Goal: Task Accomplishment & Management: Use online tool/utility

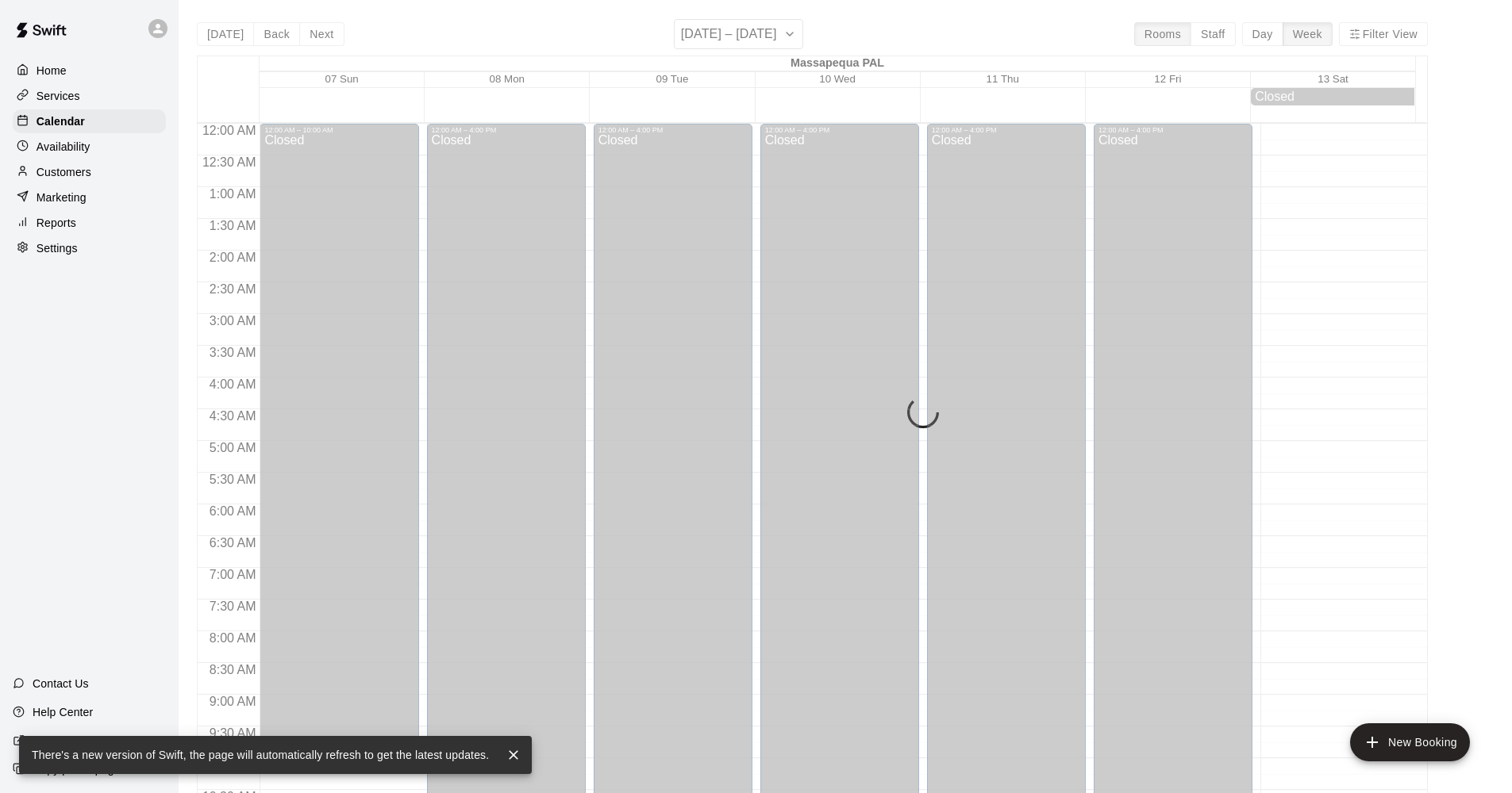
scroll to position [835, 0]
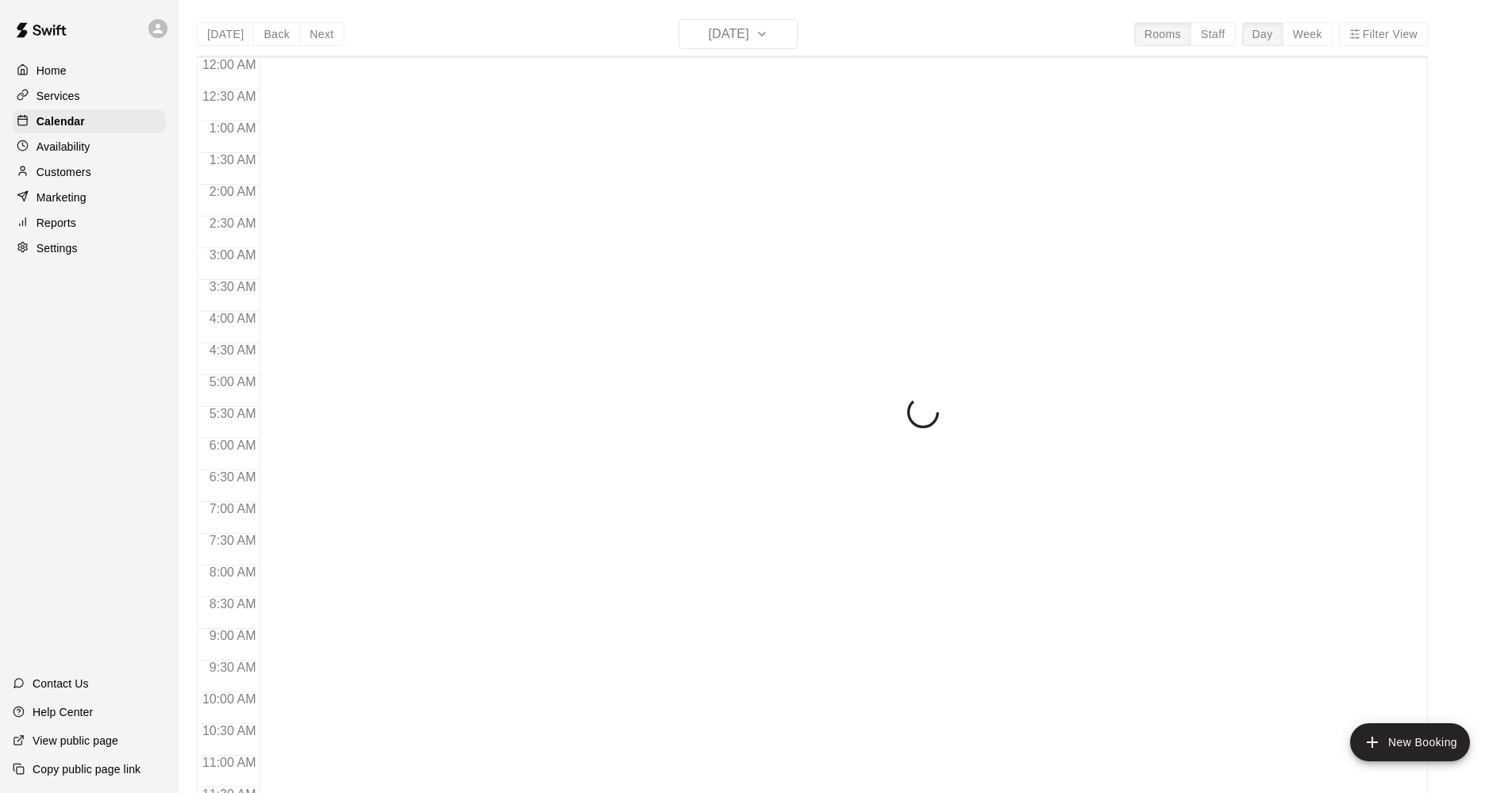
scroll to position [724, 0]
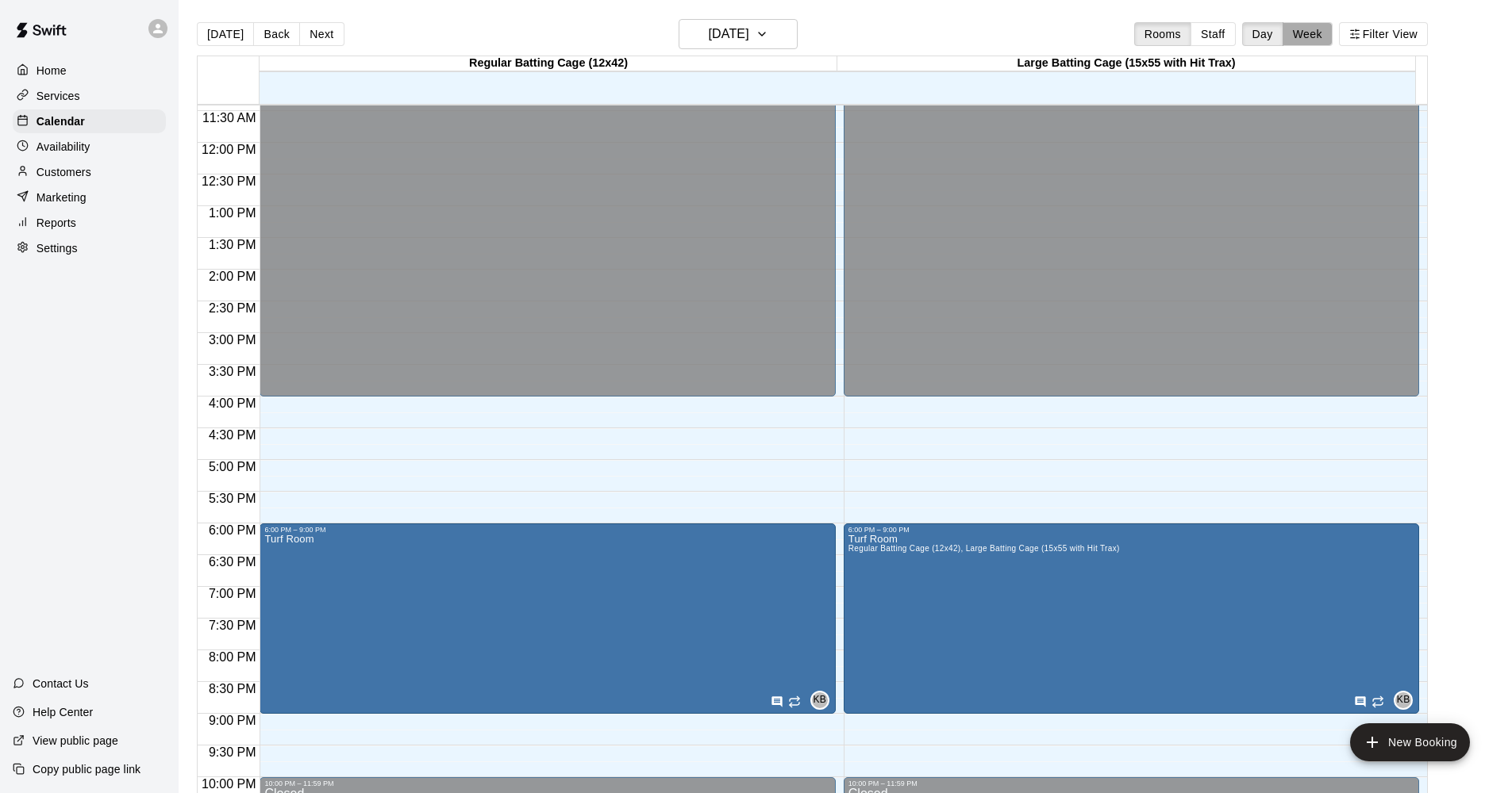
click at [1313, 29] on button "Week" at bounding box center [1308, 34] width 50 height 24
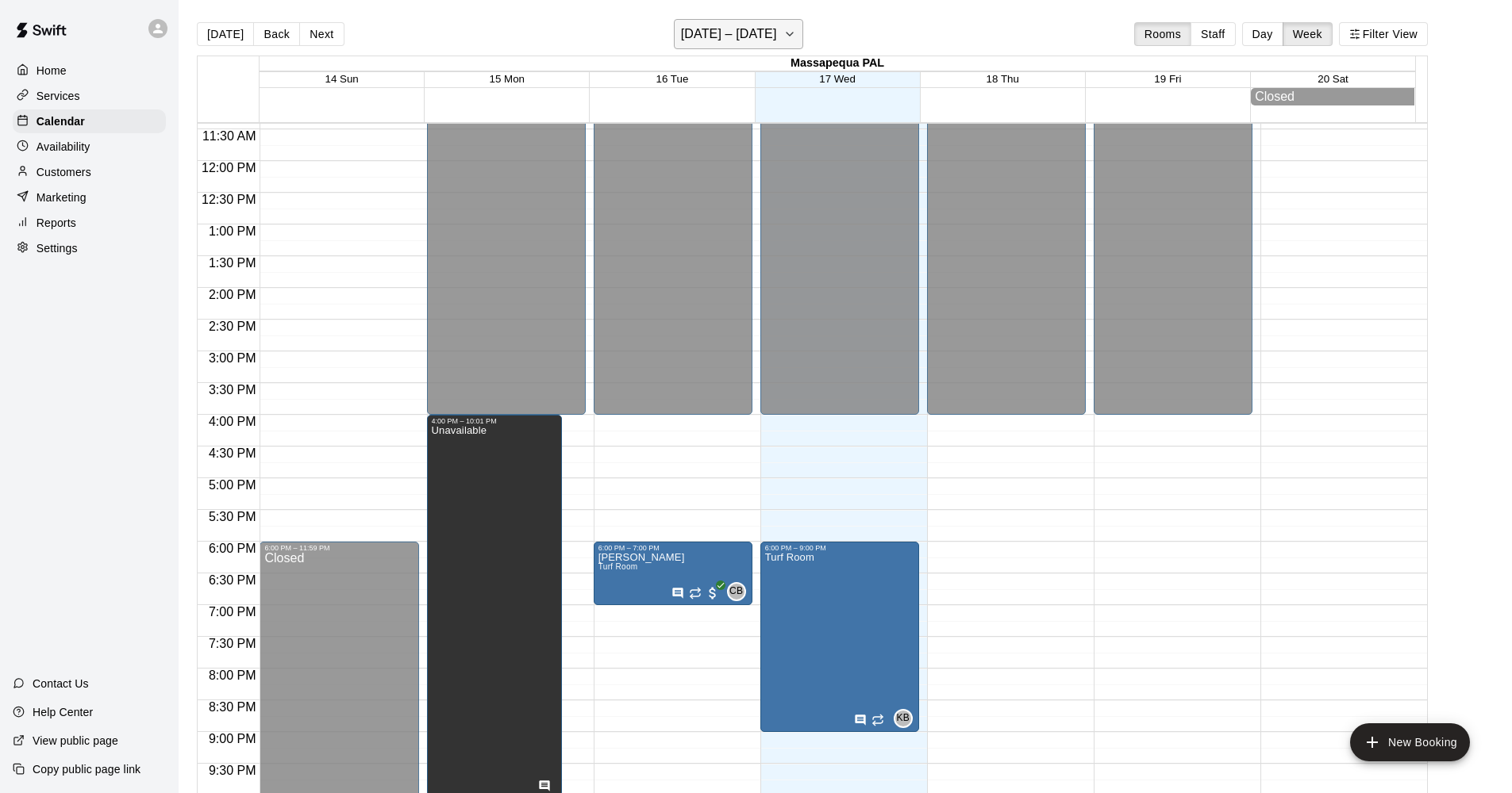
click at [756, 31] on h6 "[DATE] – [DATE]" at bounding box center [729, 34] width 96 height 22
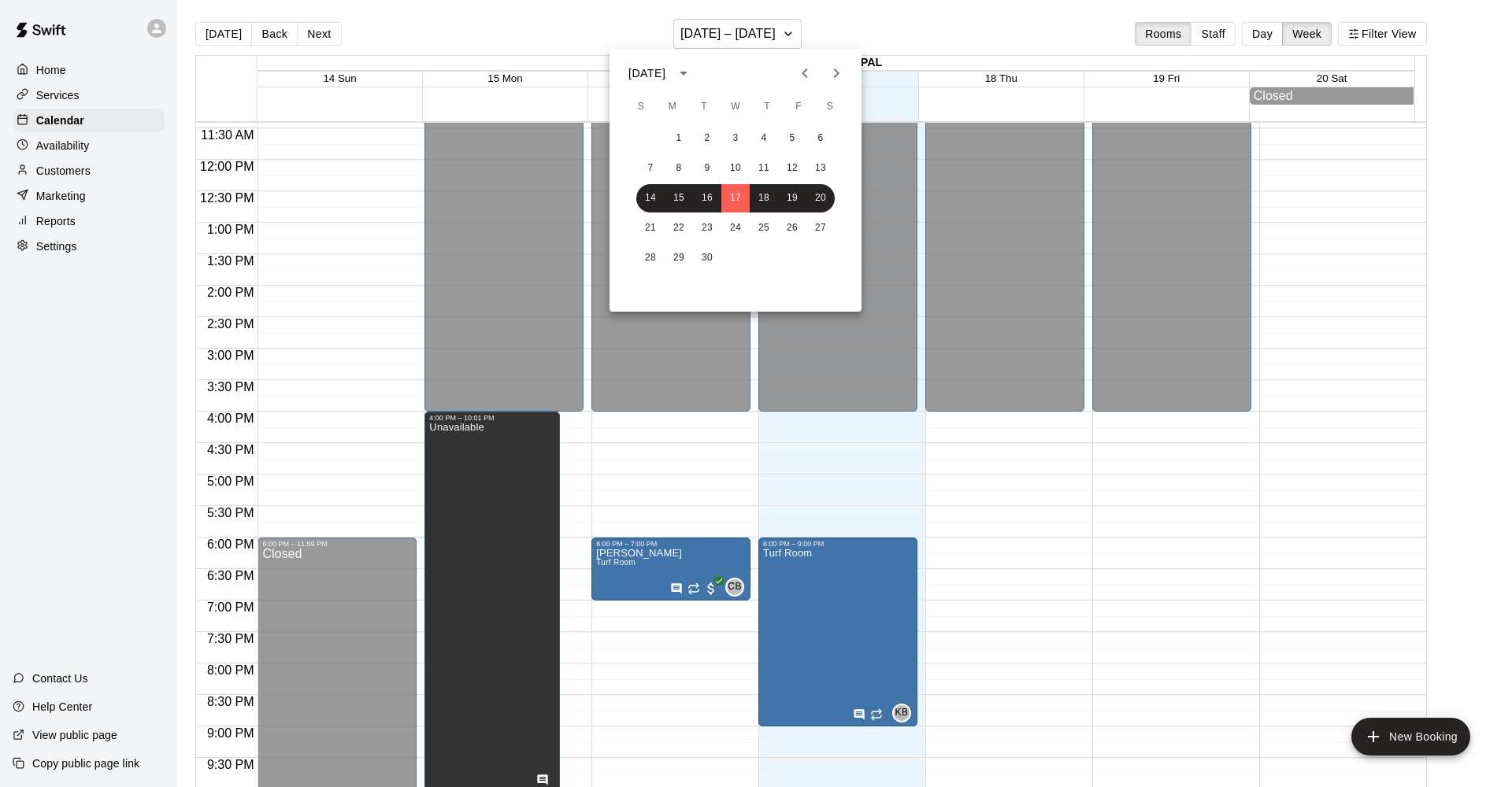
click at [833, 69] on icon "Next month" at bounding box center [836, 73] width 19 height 19
click at [731, 225] on button "21" at bounding box center [736, 229] width 28 height 28
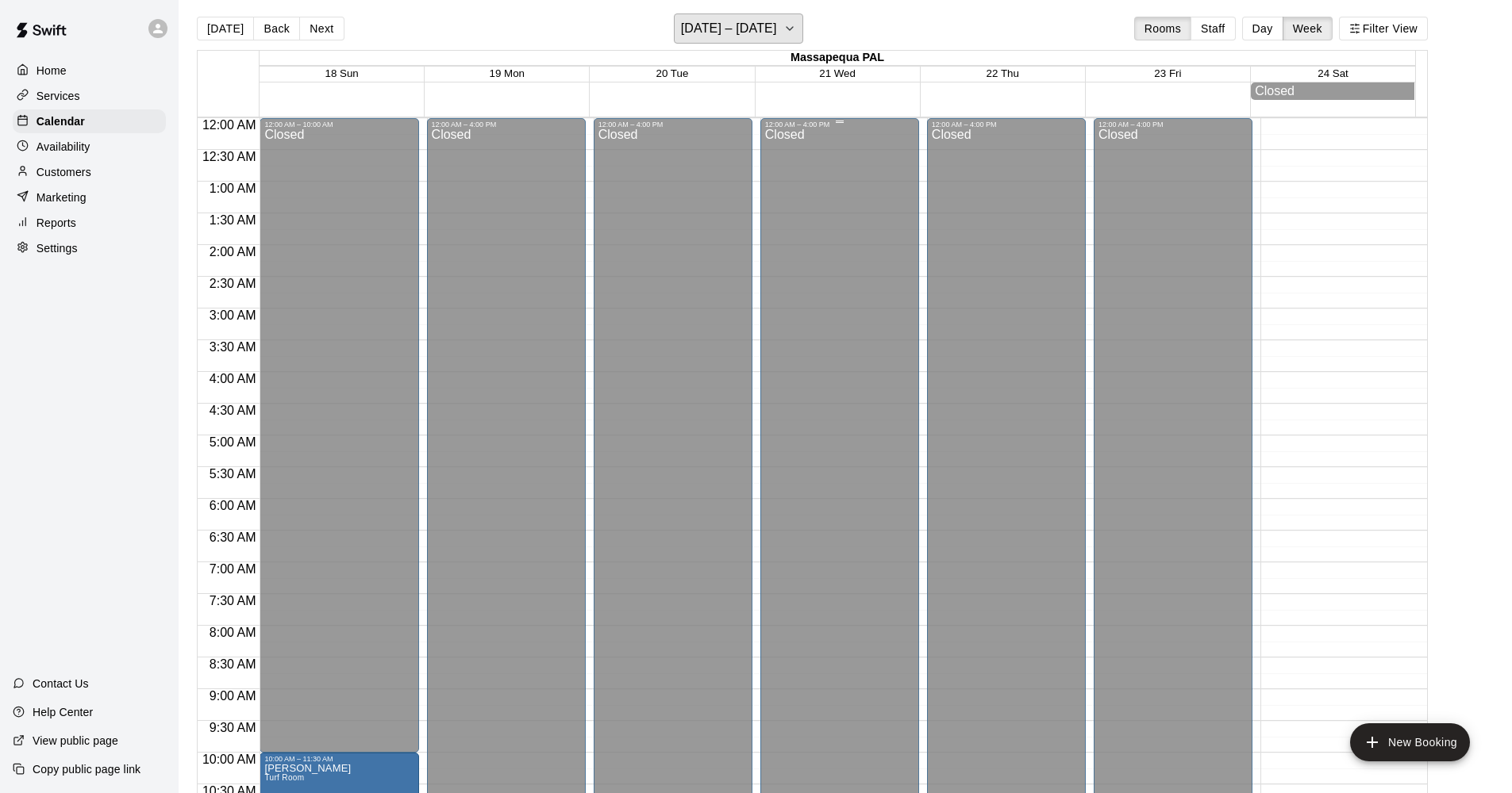
scroll to position [0, 0]
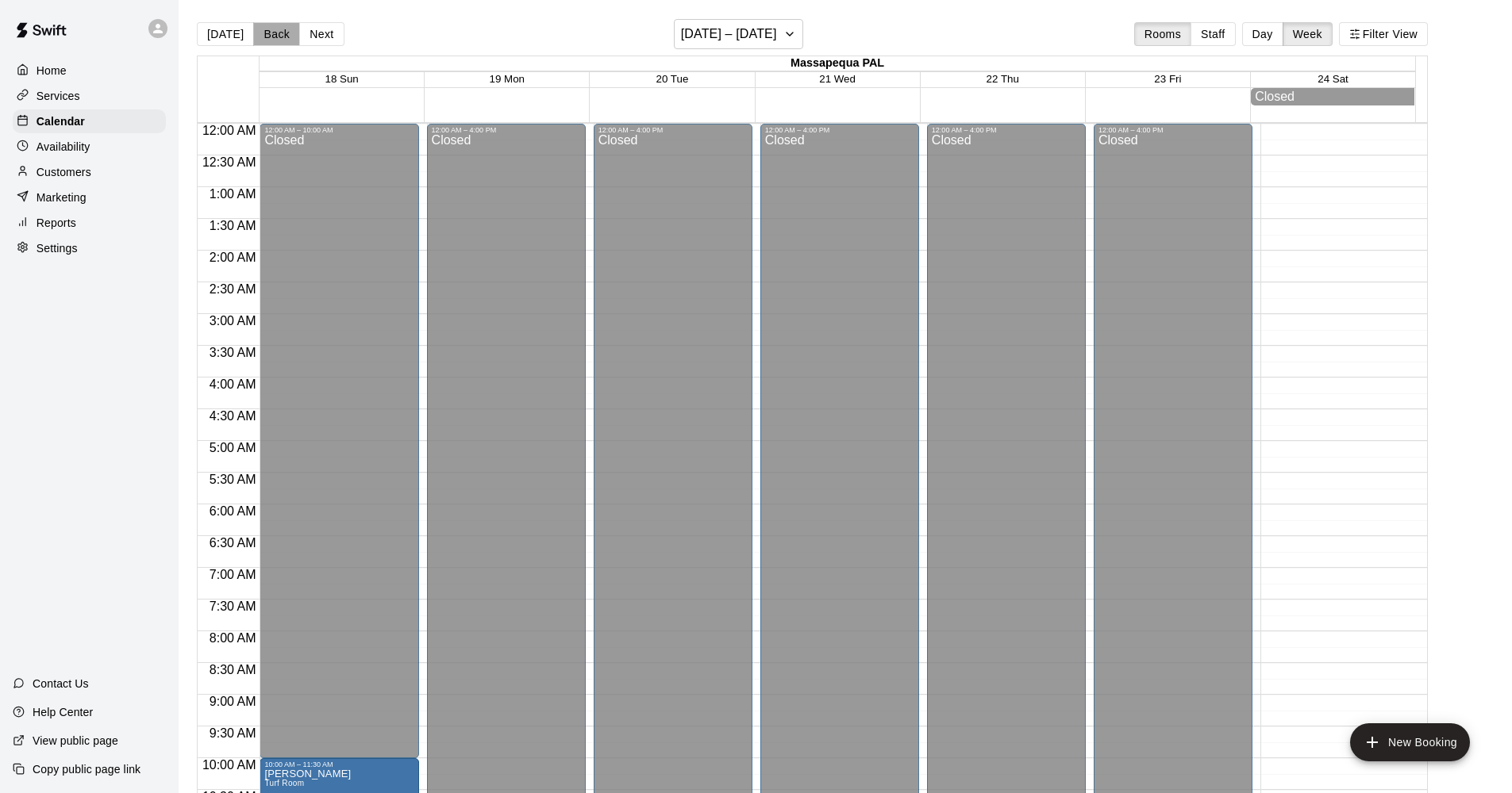
click at [262, 30] on button "Back" at bounding box center [276, 34] width 47 height 24
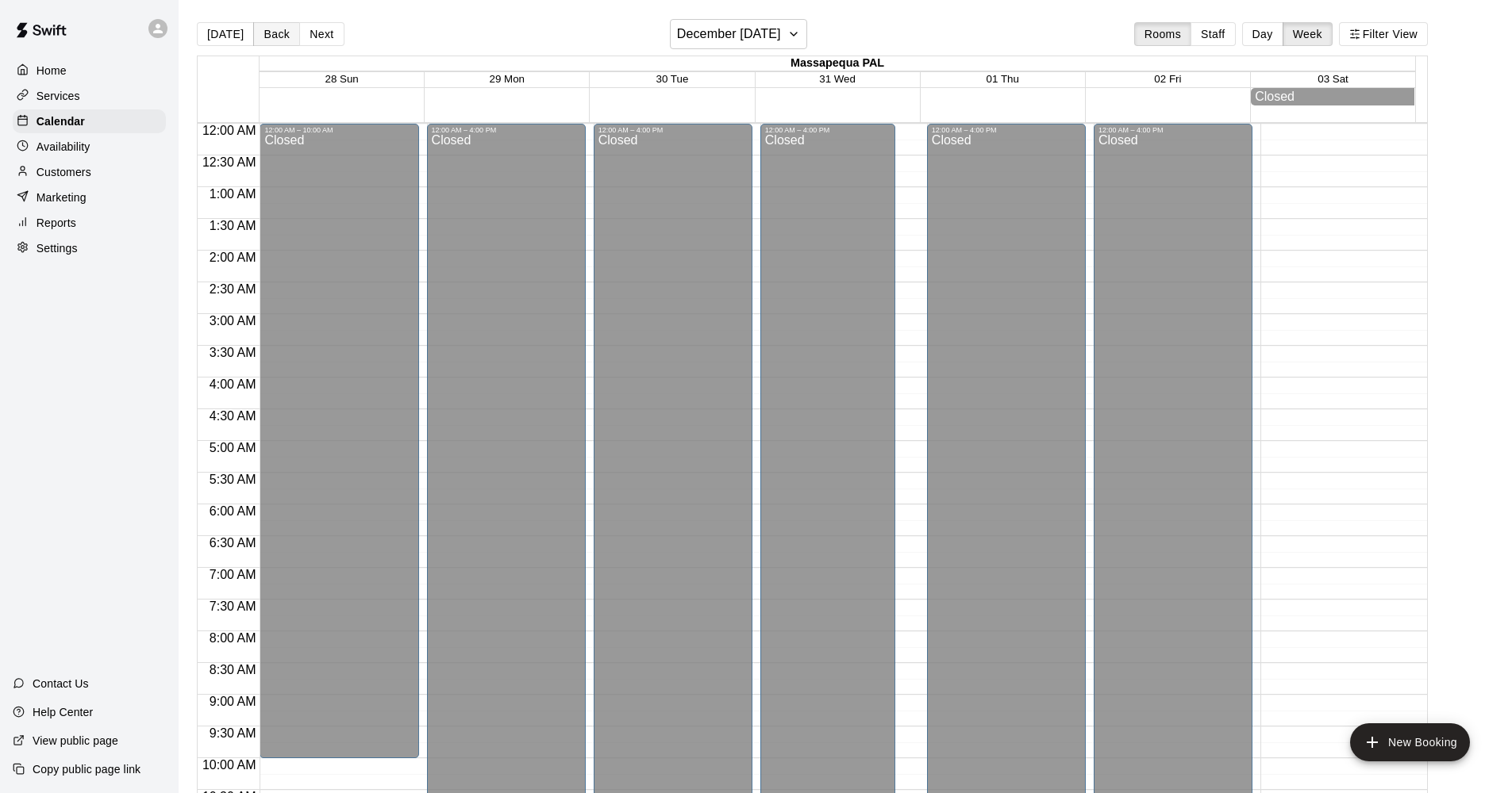
click at [262, 30] on button "Back" at bounding box center [276, 34] width 47 height 24
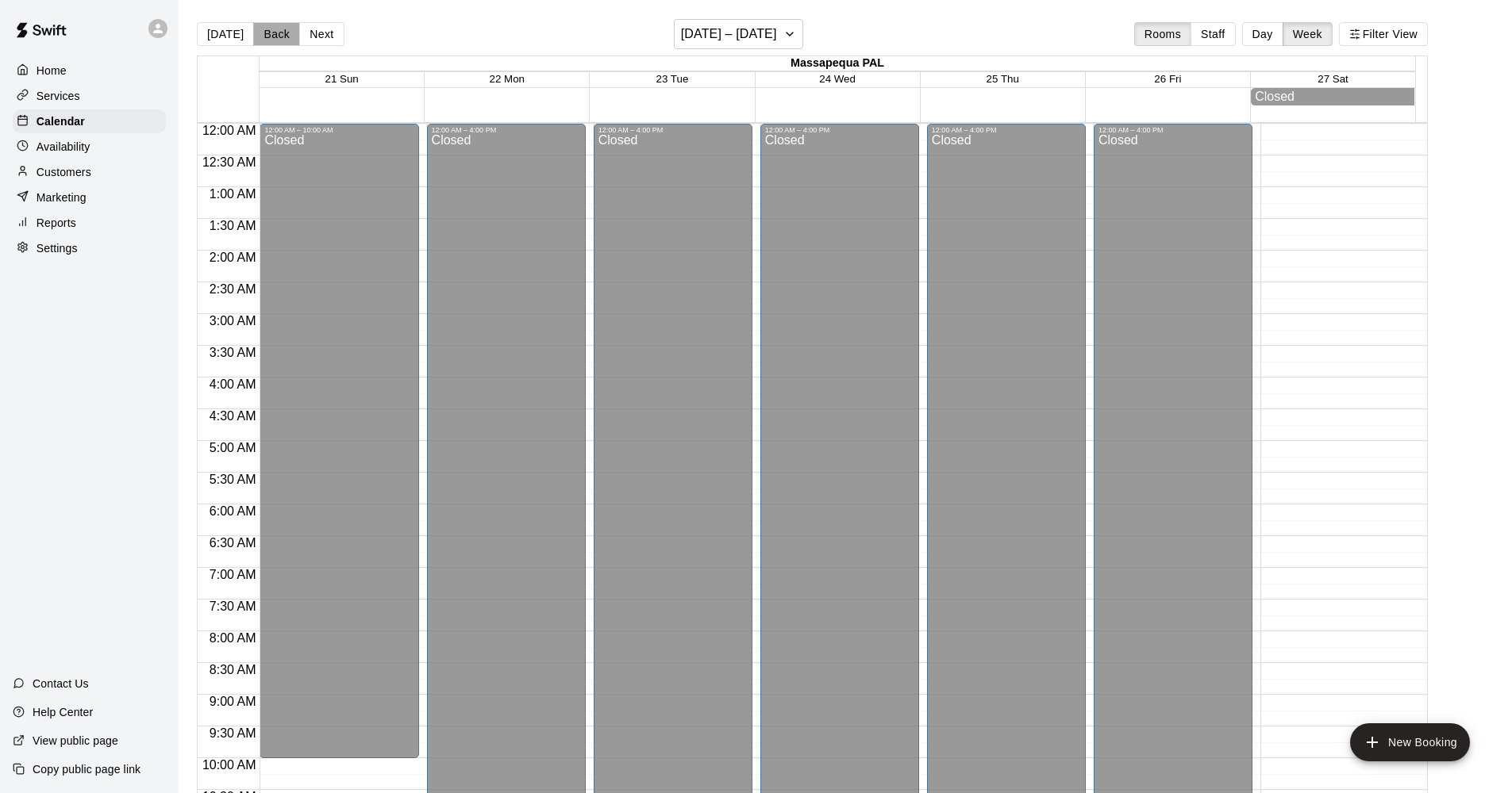
click at [262, 30] on button "Back" at bounding box center [276, 34] width 47 height 24
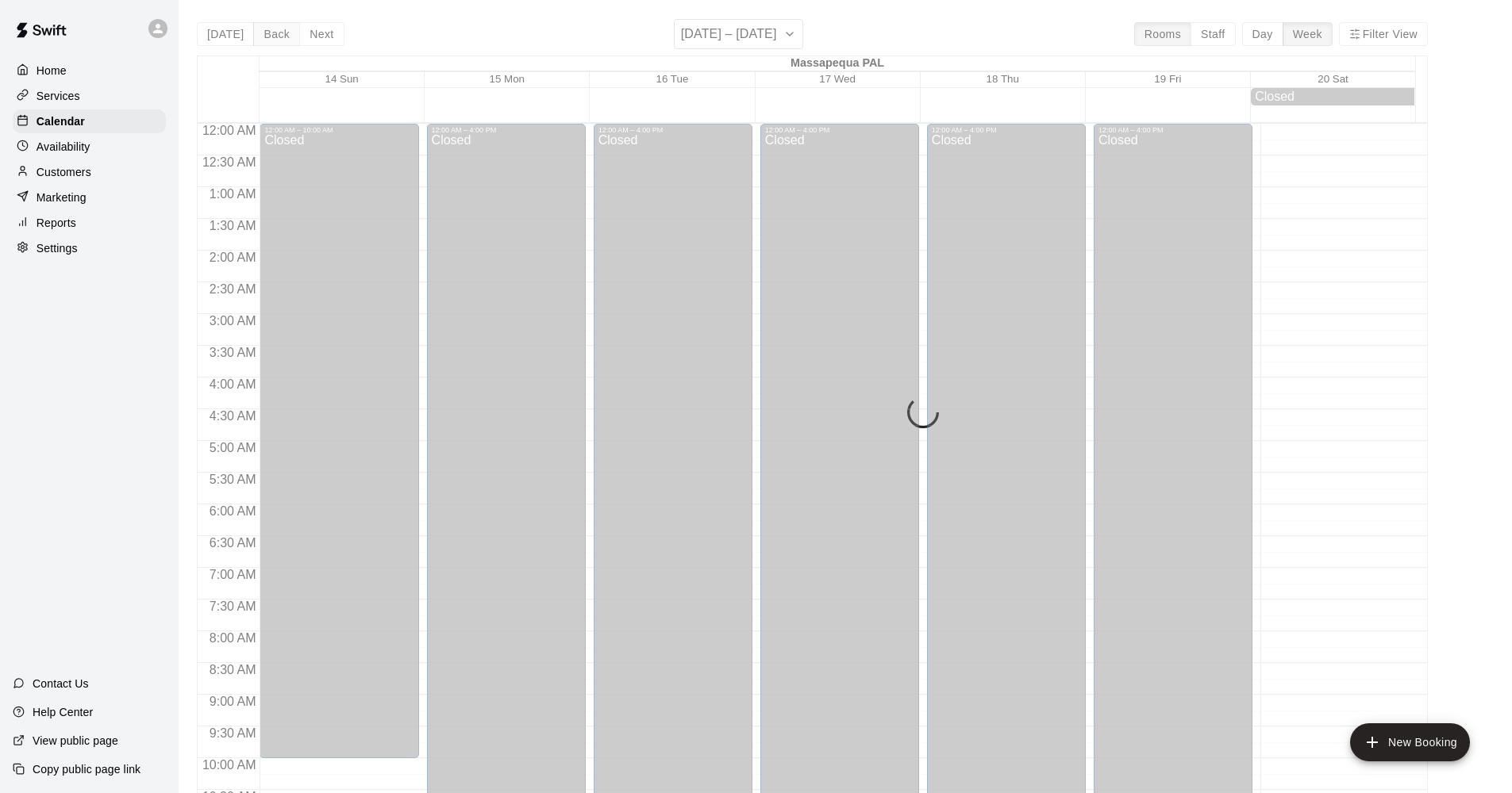
click at [262, 30] on button "Back" at bounding box center [276, 34] width 47 height 24
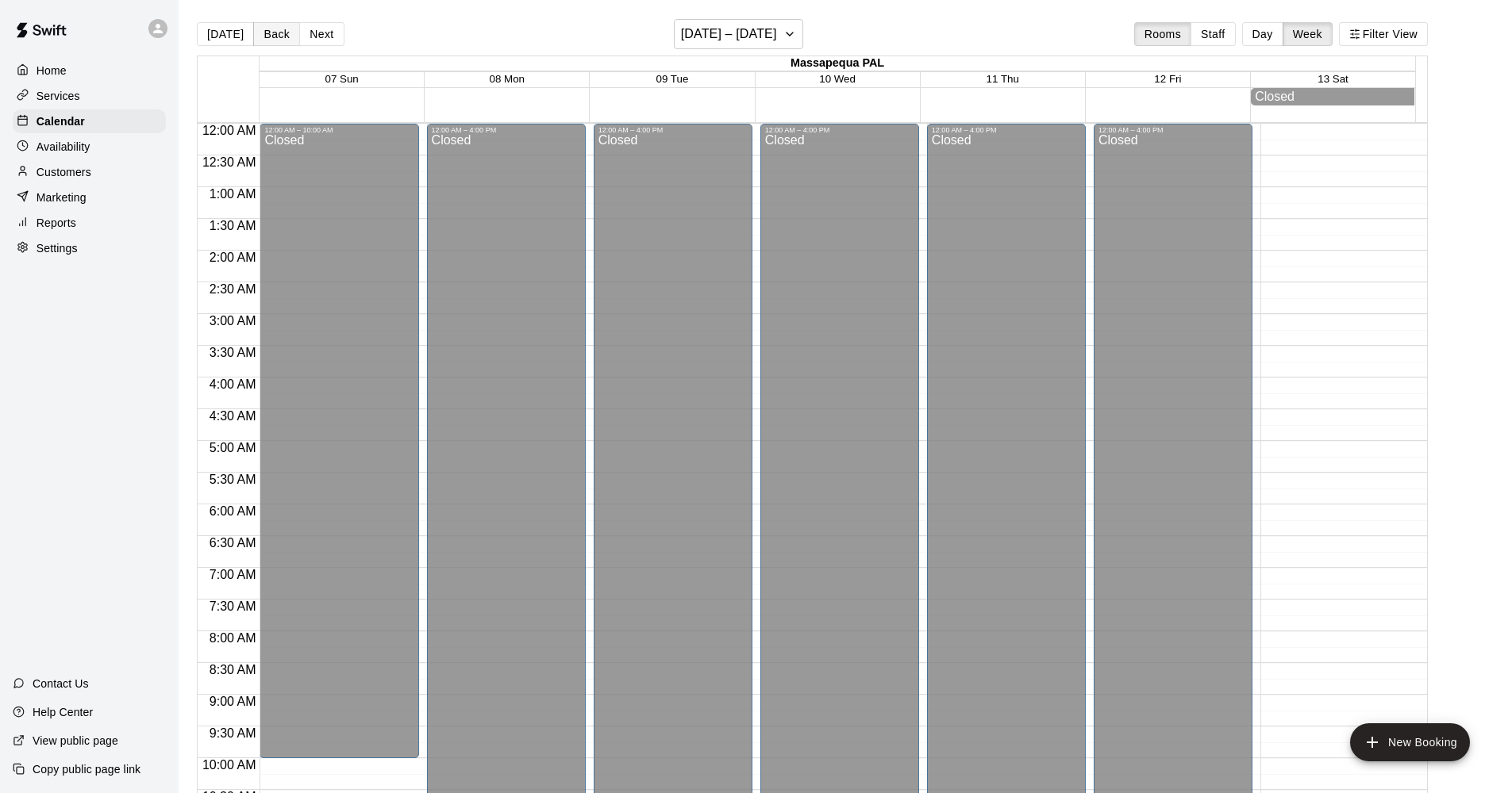
click at [262, 30] on button "Back" at bounding box center [276, 34] width 47 height 24
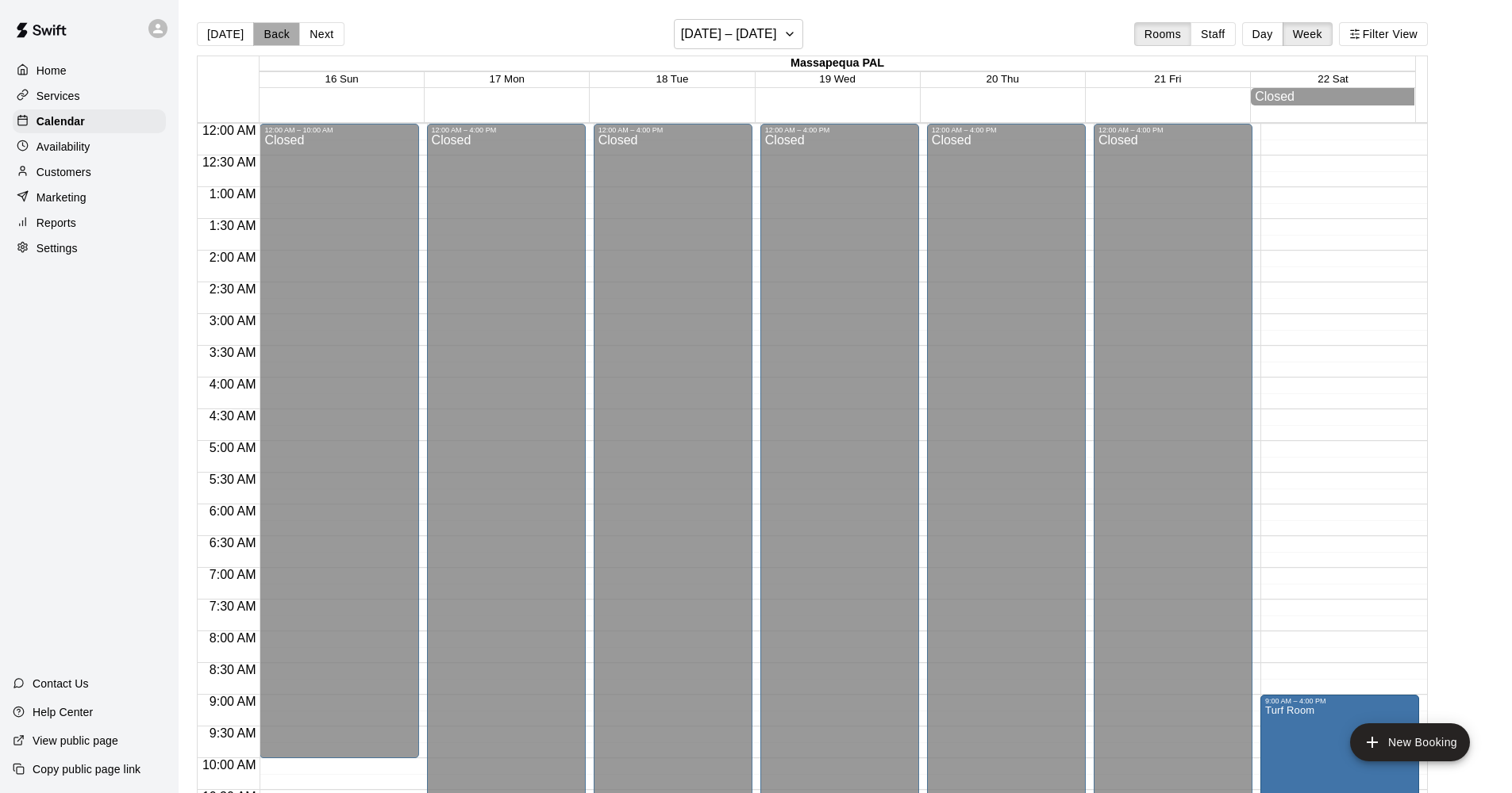
click at [262, 30] on button "Back" at bounding box center [276, 34] width 47 height 24
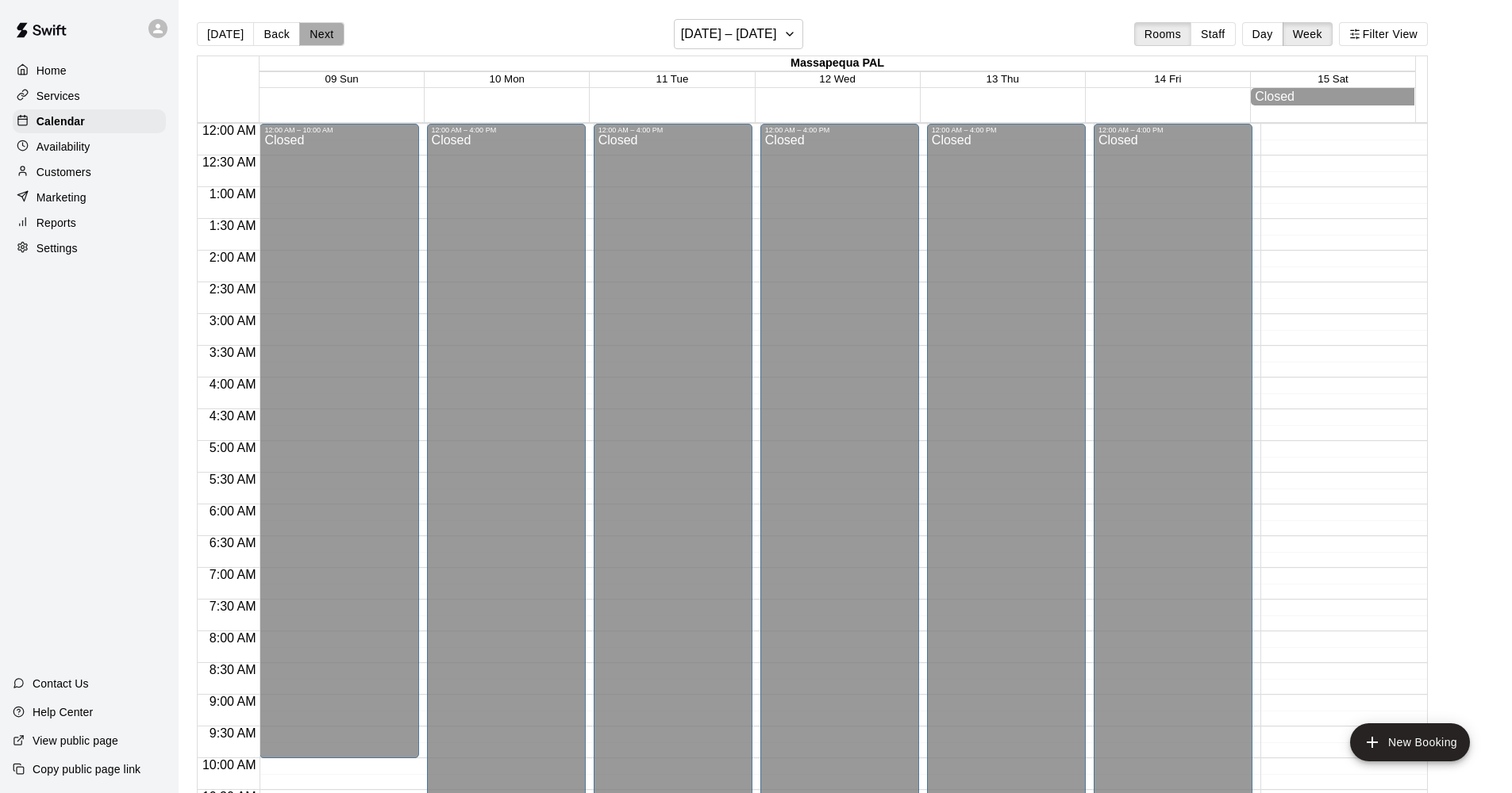
click at [307, 31] on button "Next" at bounding box center [322, 34] width 45 height 24
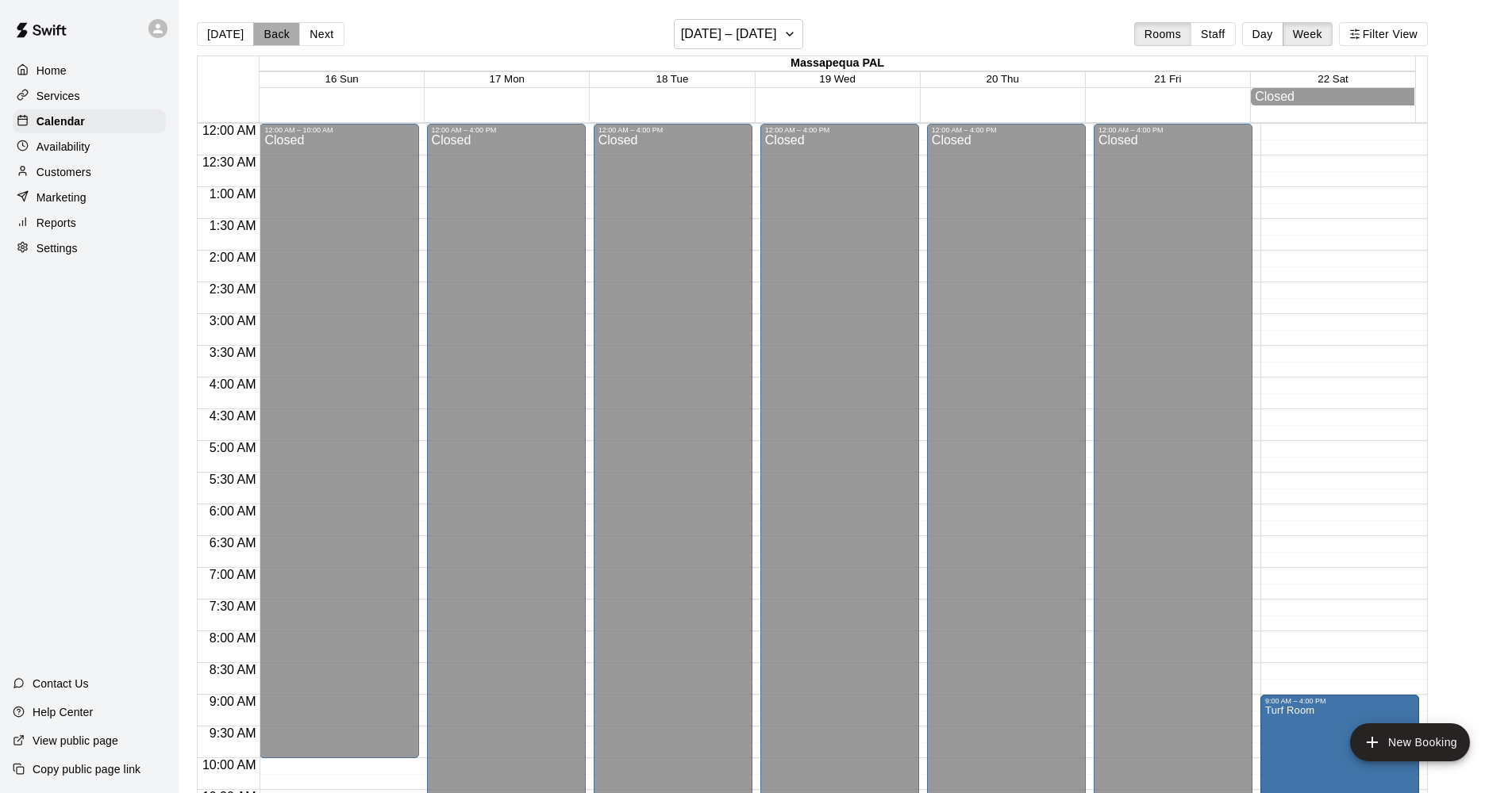
click at [261, 36] on button "Back" at bounding box center [276, 34] width 47 height 24
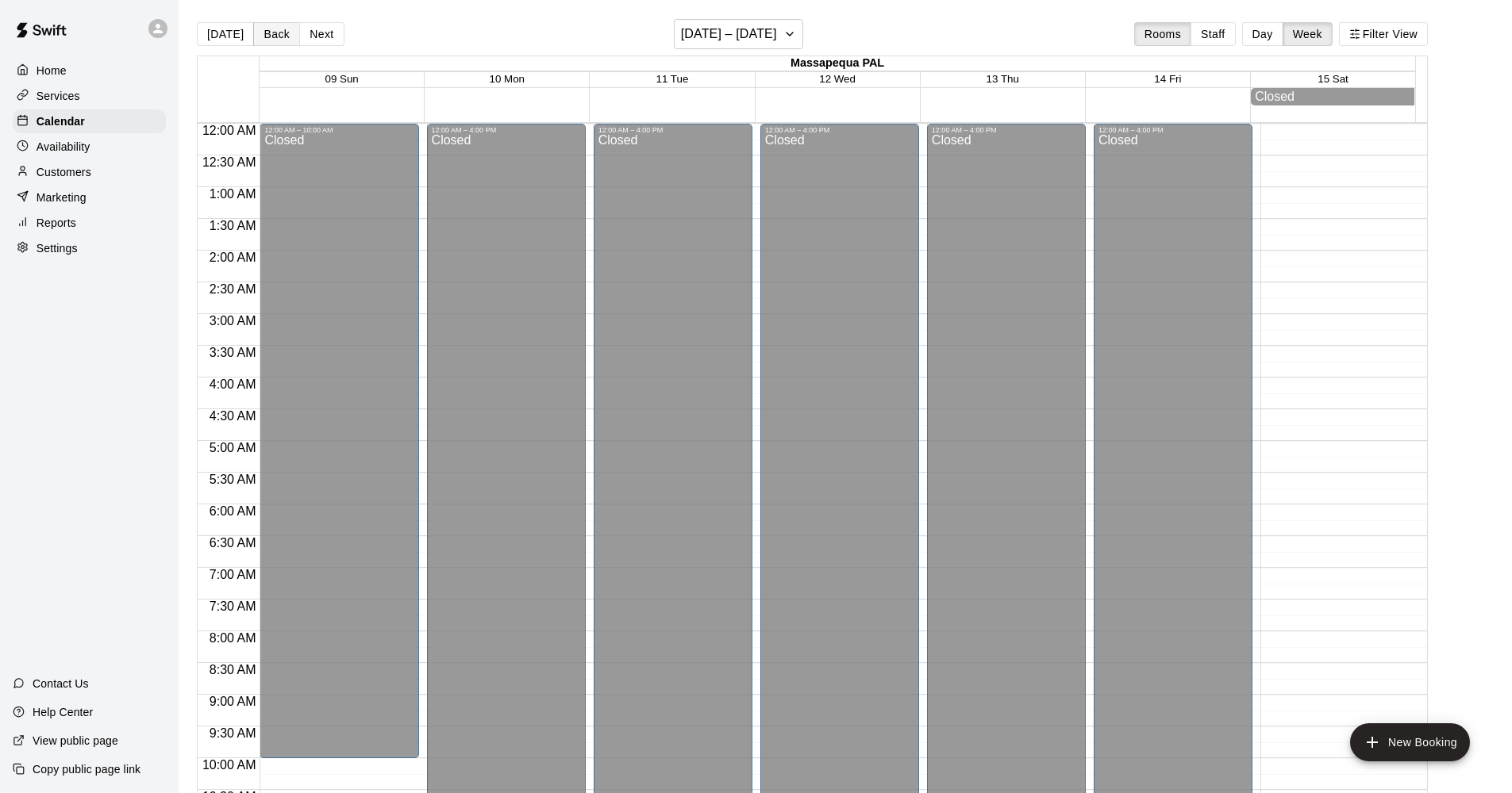
click at [261, 36] on button "Back" at bounding box center [276, 34] width 47 height 24
click at [262, 36] on button "Back" at bounding box center [276, 34] width 47 height 24
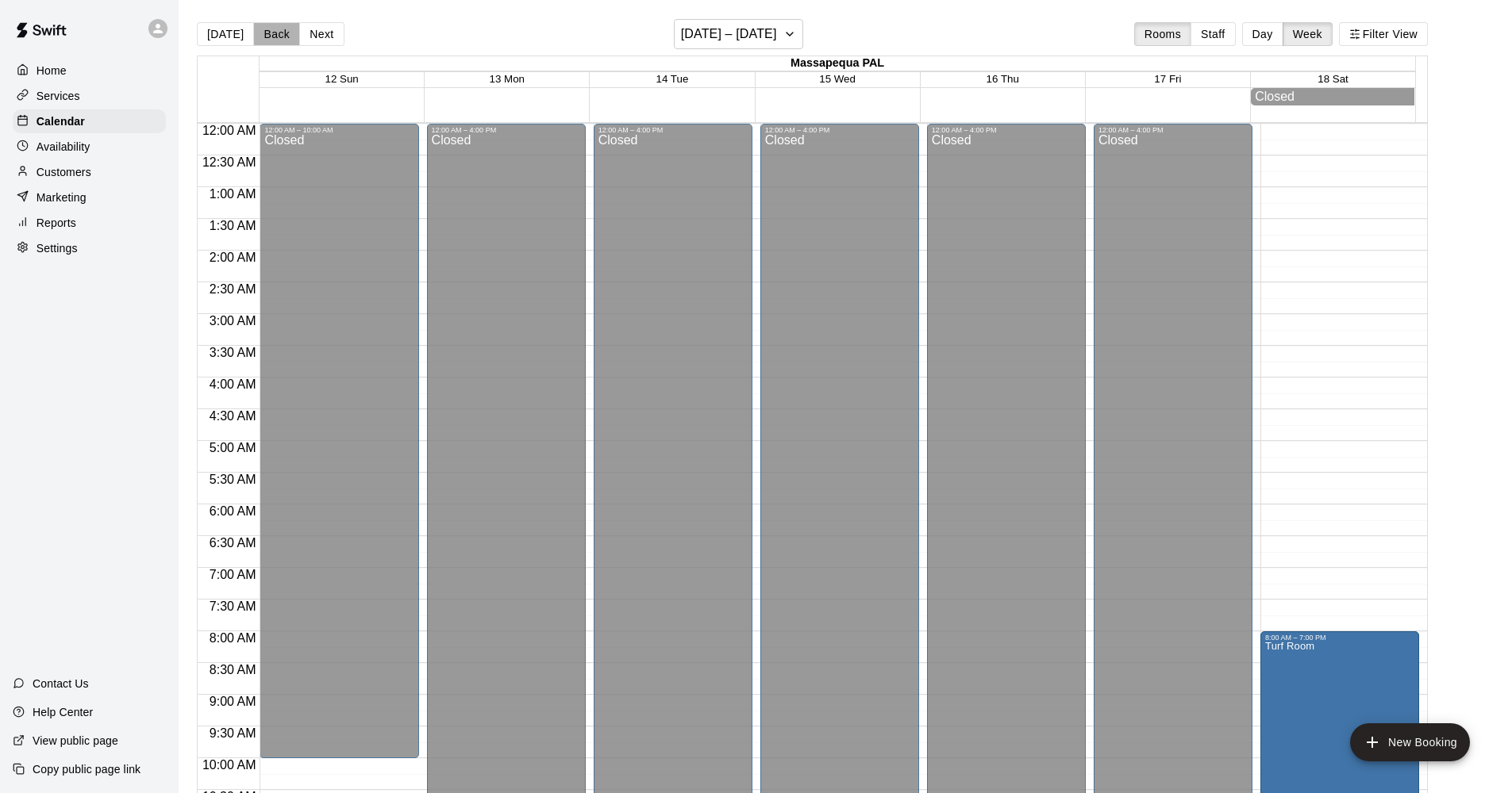
click at [263, 36] on button "Back" at bounding box center [276, 34] width 47 height 24
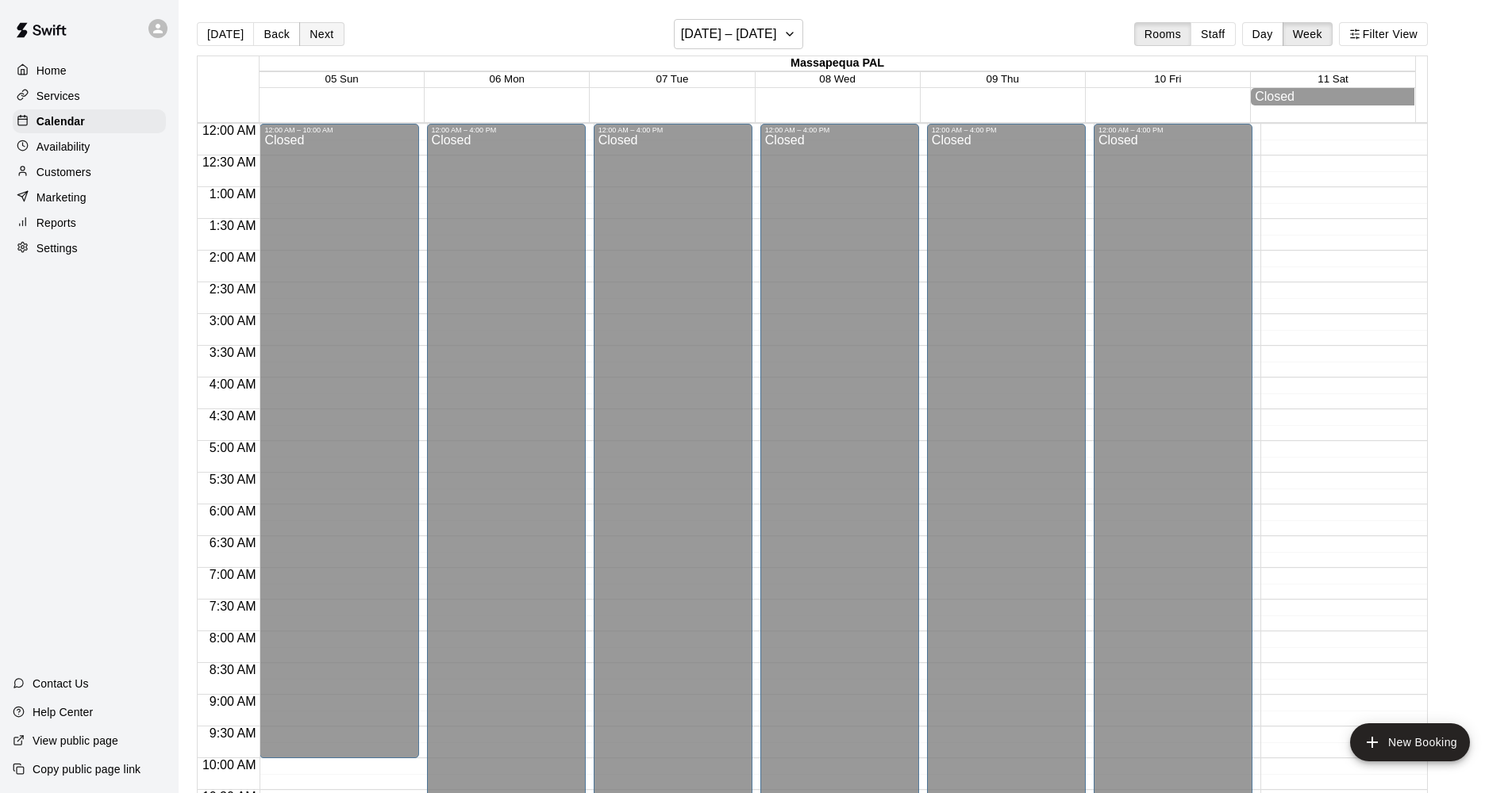
click at [307, 30] on button "Next" at bounding box center [322, 34] width 45 height 24
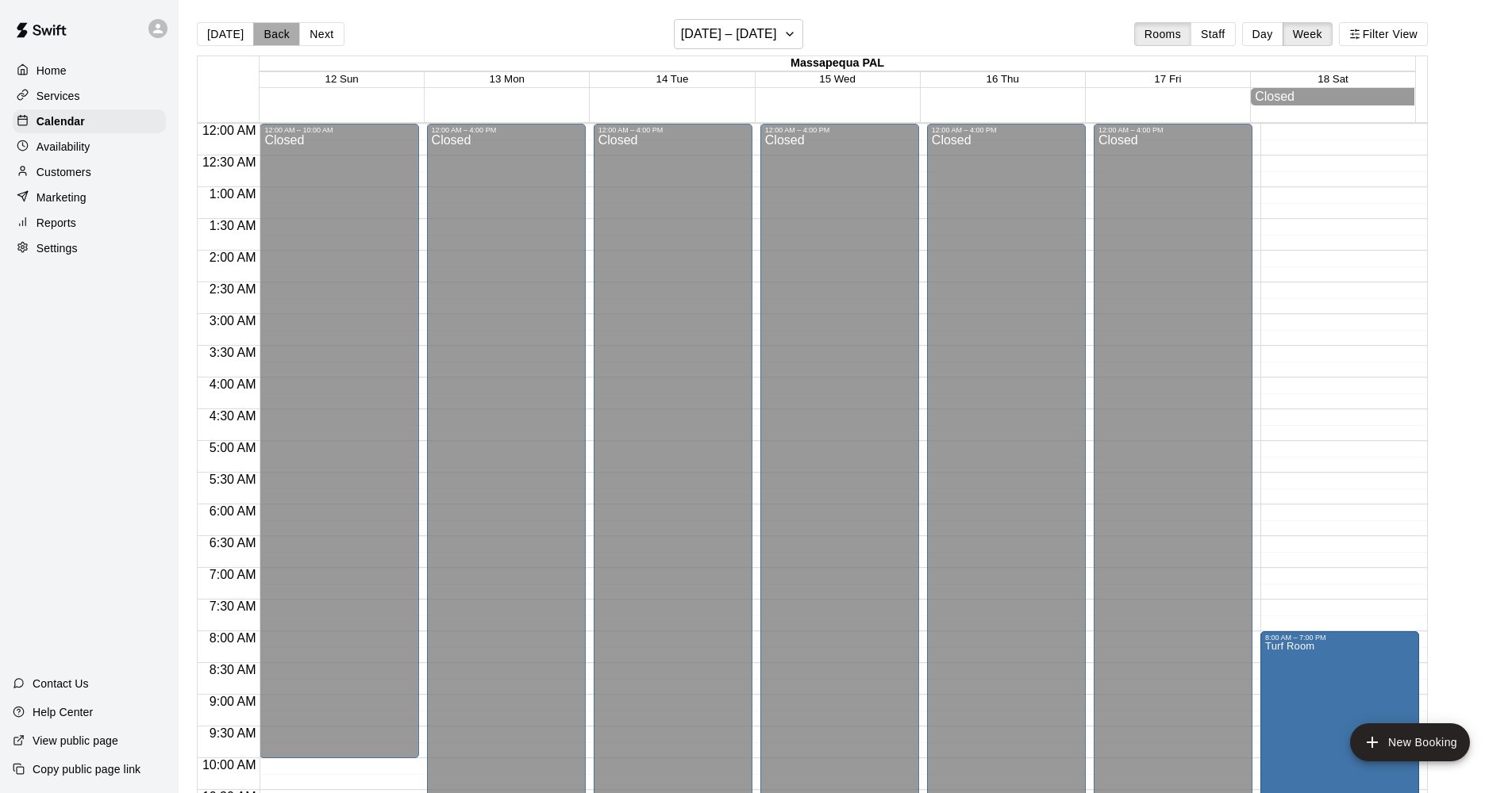
click at [267, 33] on button "Back" at bounding box center [276, 34] width 47 height 24
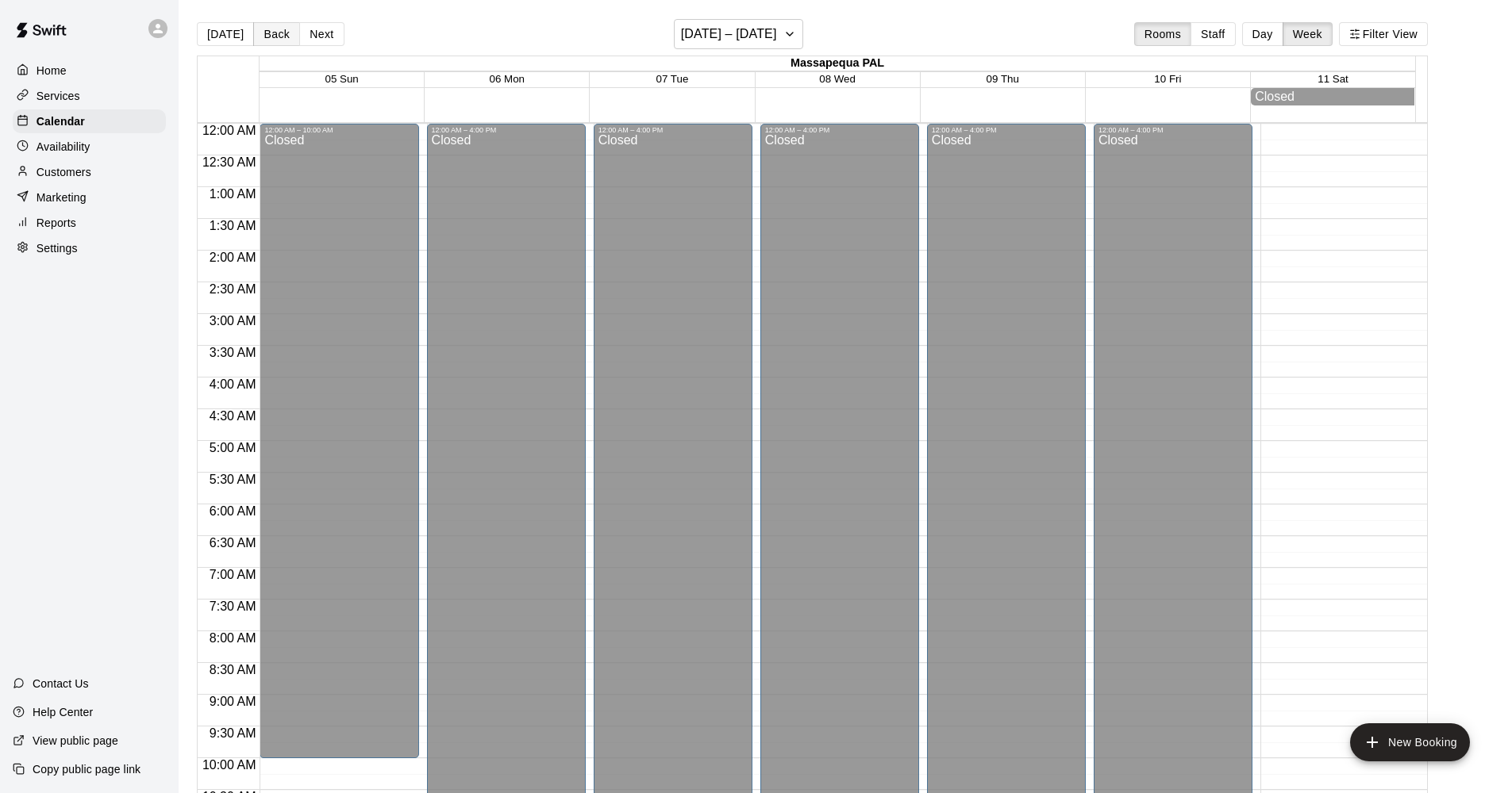
click at [270, 33] on button "Back" at bounding box center [276, 34] width 47 height 24
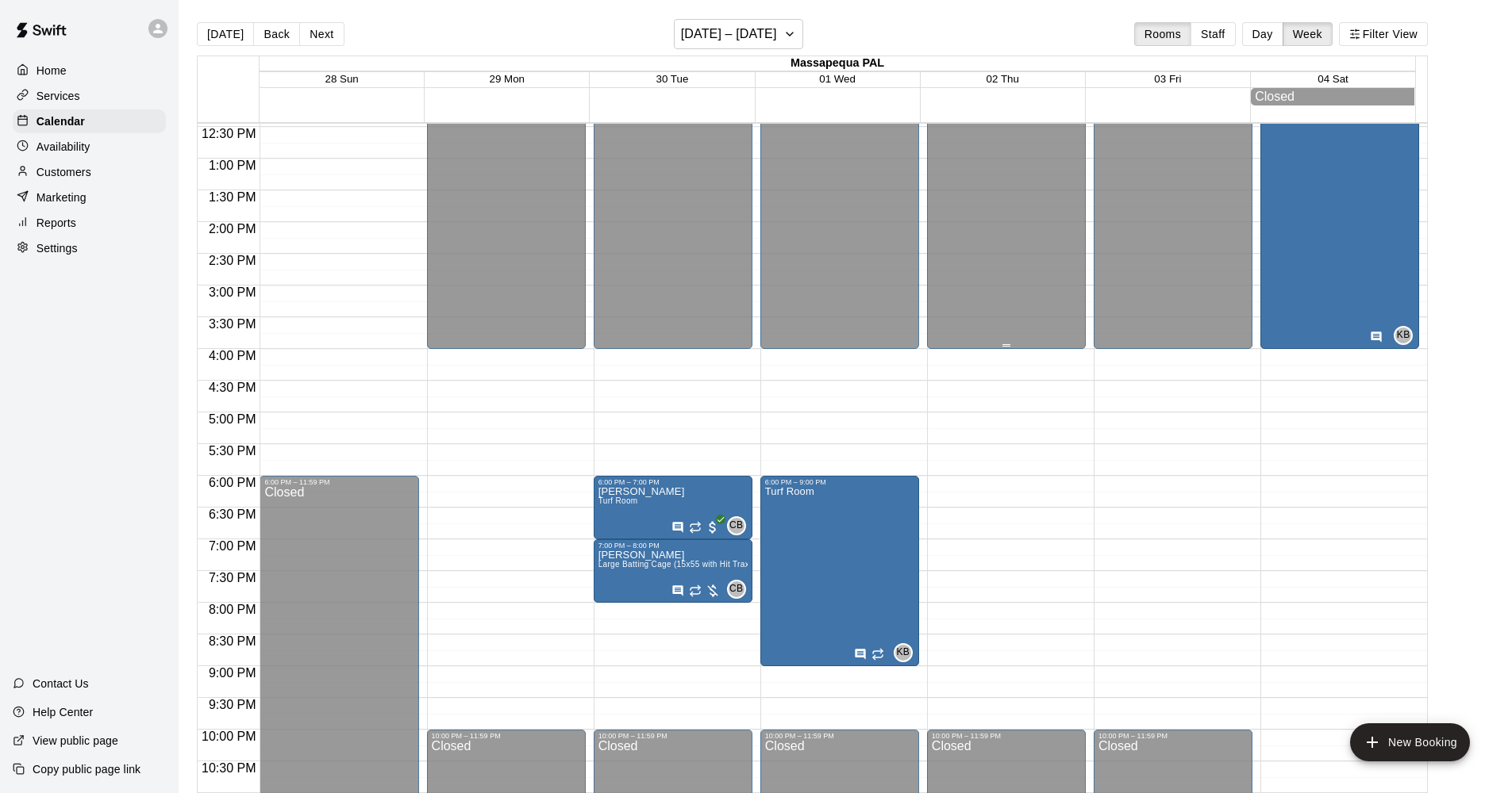
scroll to position [793, 0]
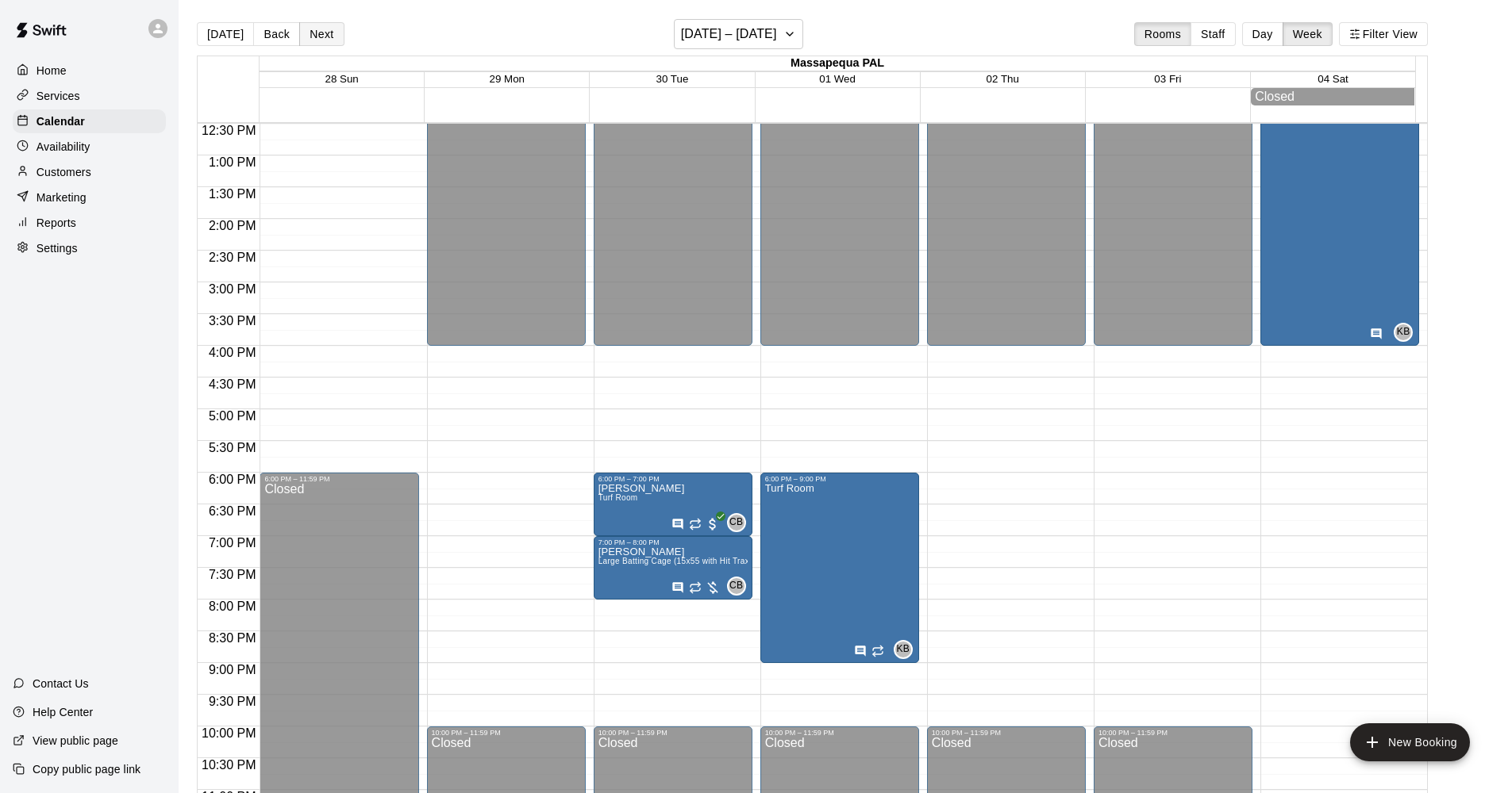
click at [325, 43] on button "Next" at bounding box center [322, 34] width 45 height 24
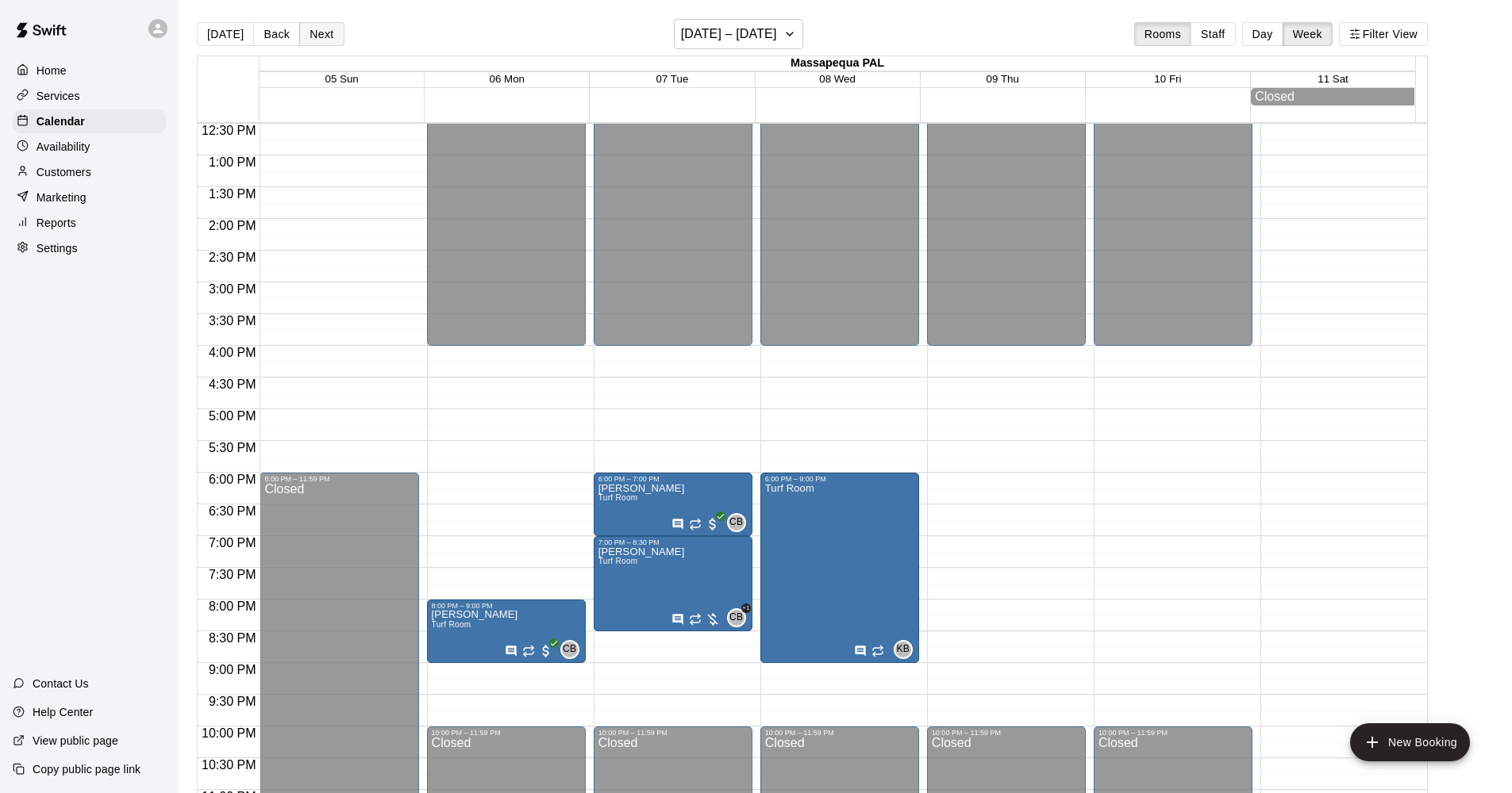
click at [325, 40] on button "Next" at bounding box center [322, 34] width 45 height 24
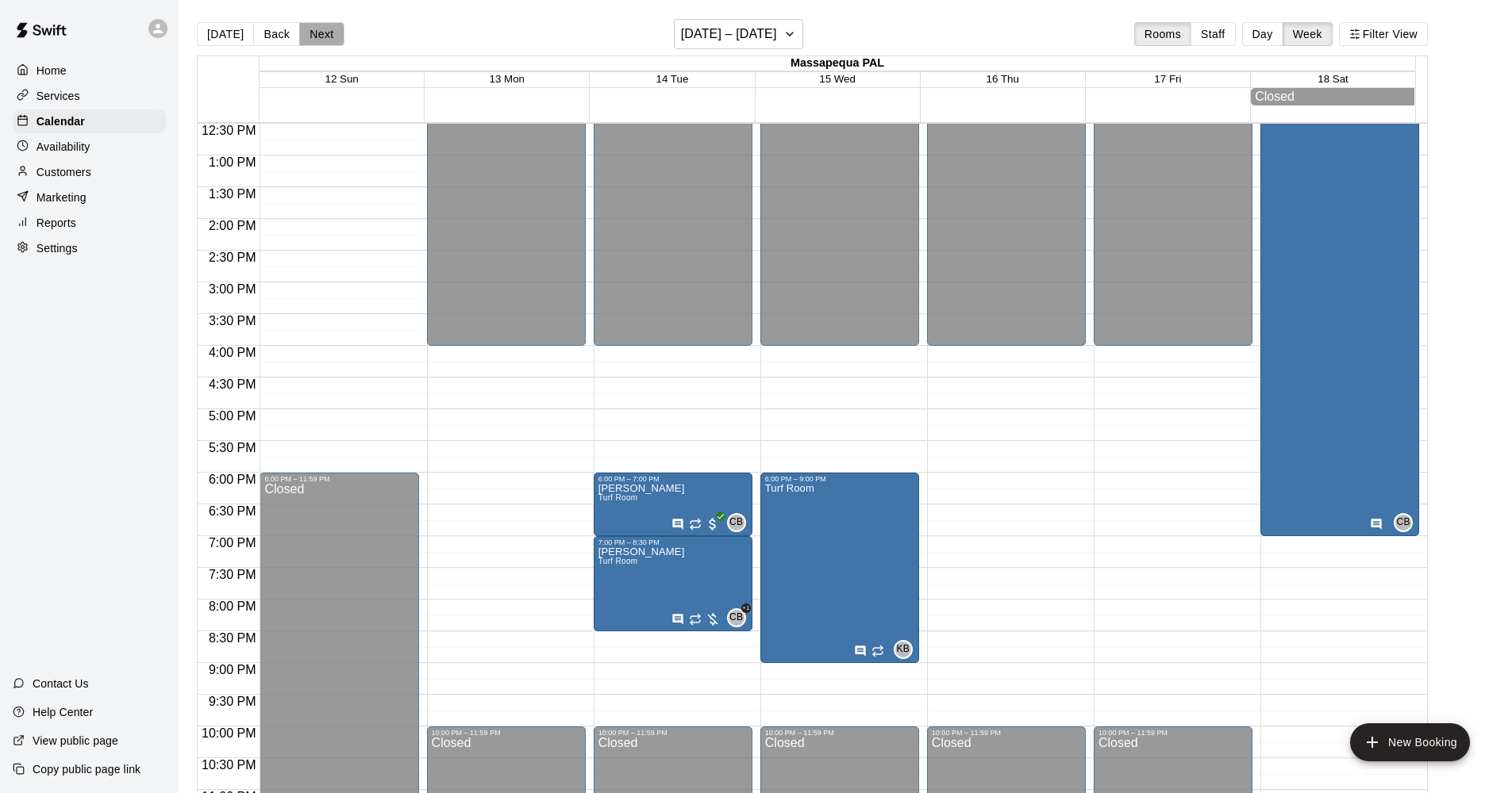
click at [325, 40] on button "Next" at bounding box center [322, 34] width 45 height 24
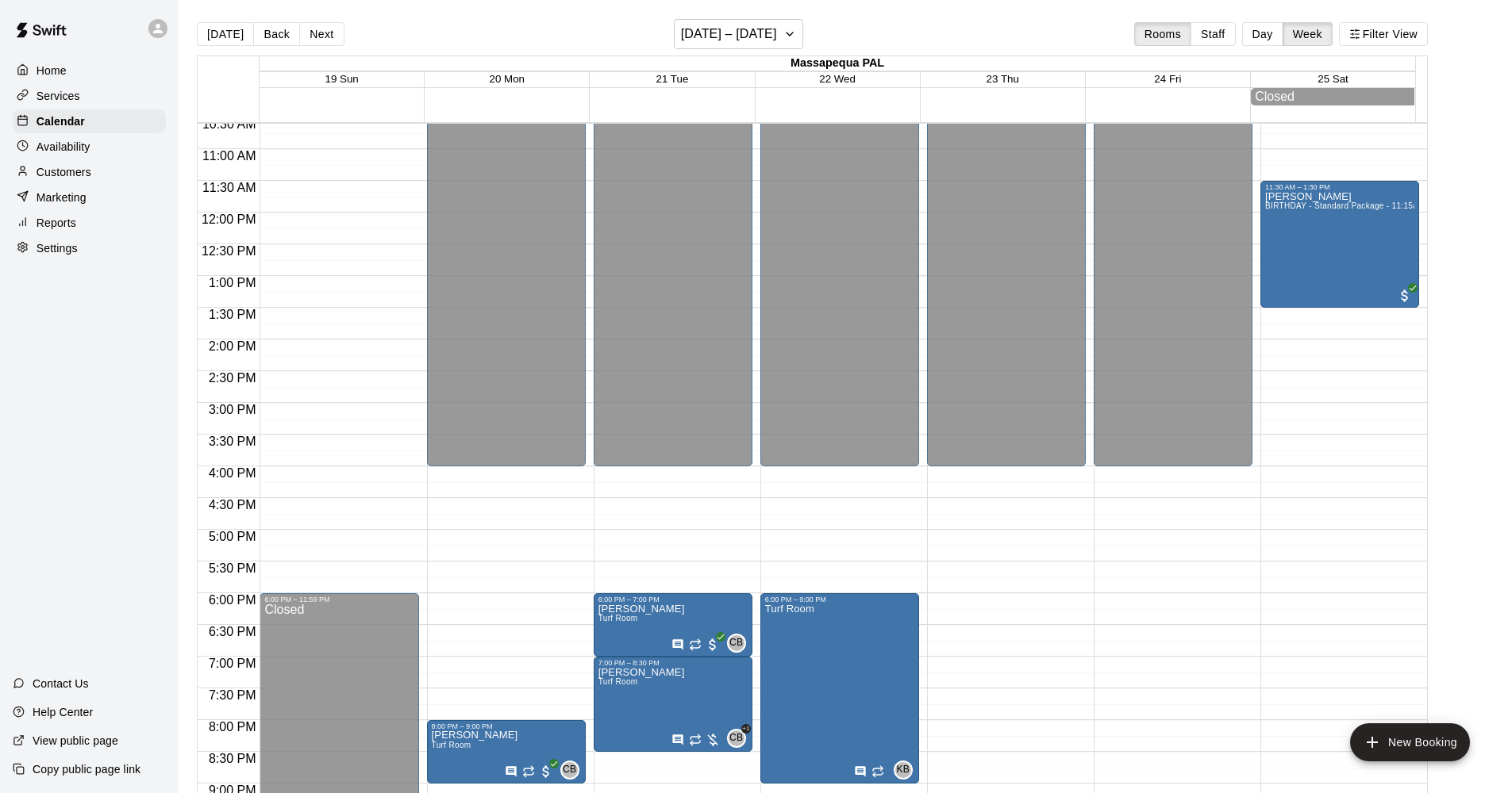
scroll to position [634, 0]
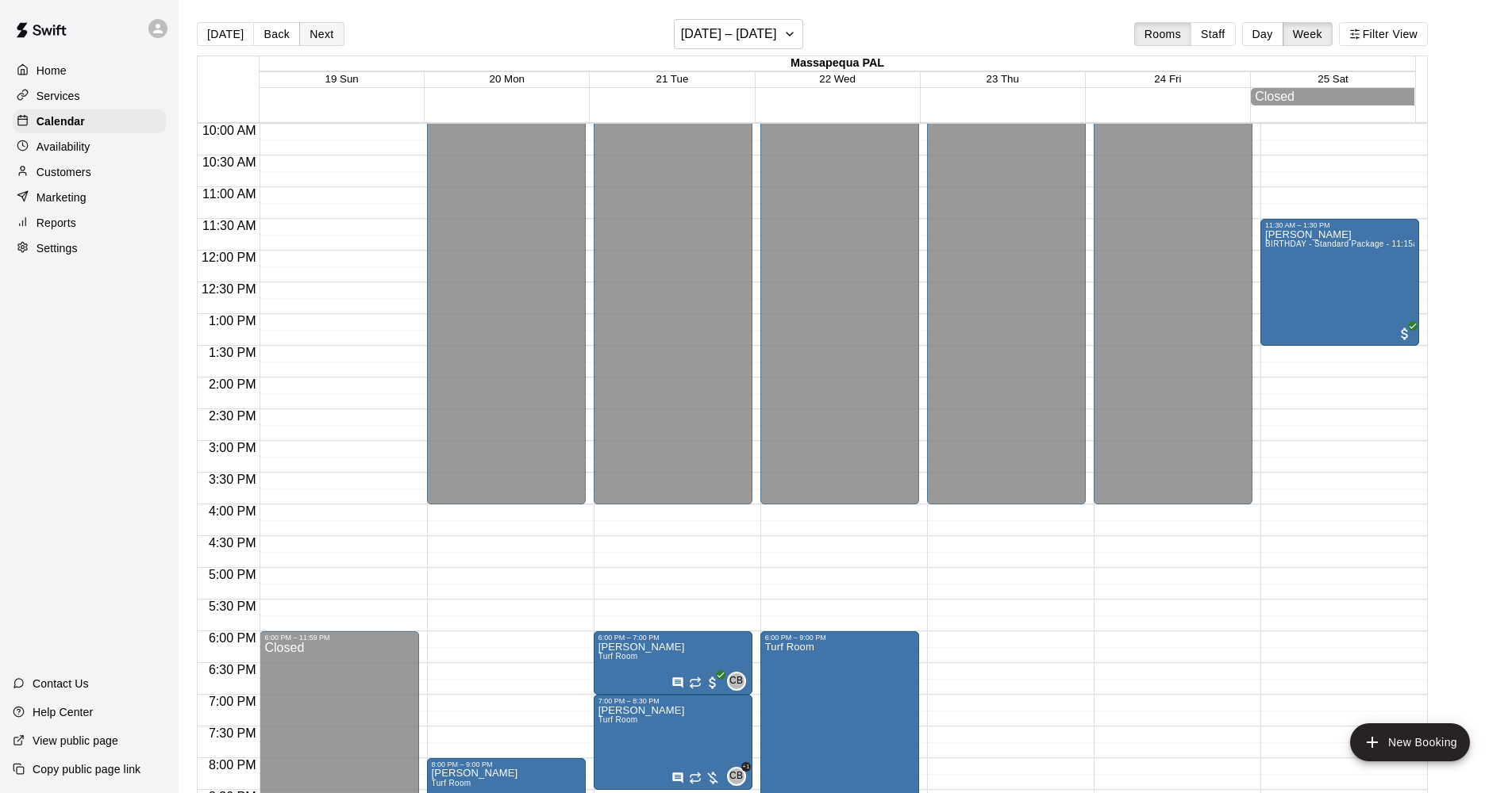
click at [325, 37] on button "Next" at bounding box center [322, 34] width 45 height 24
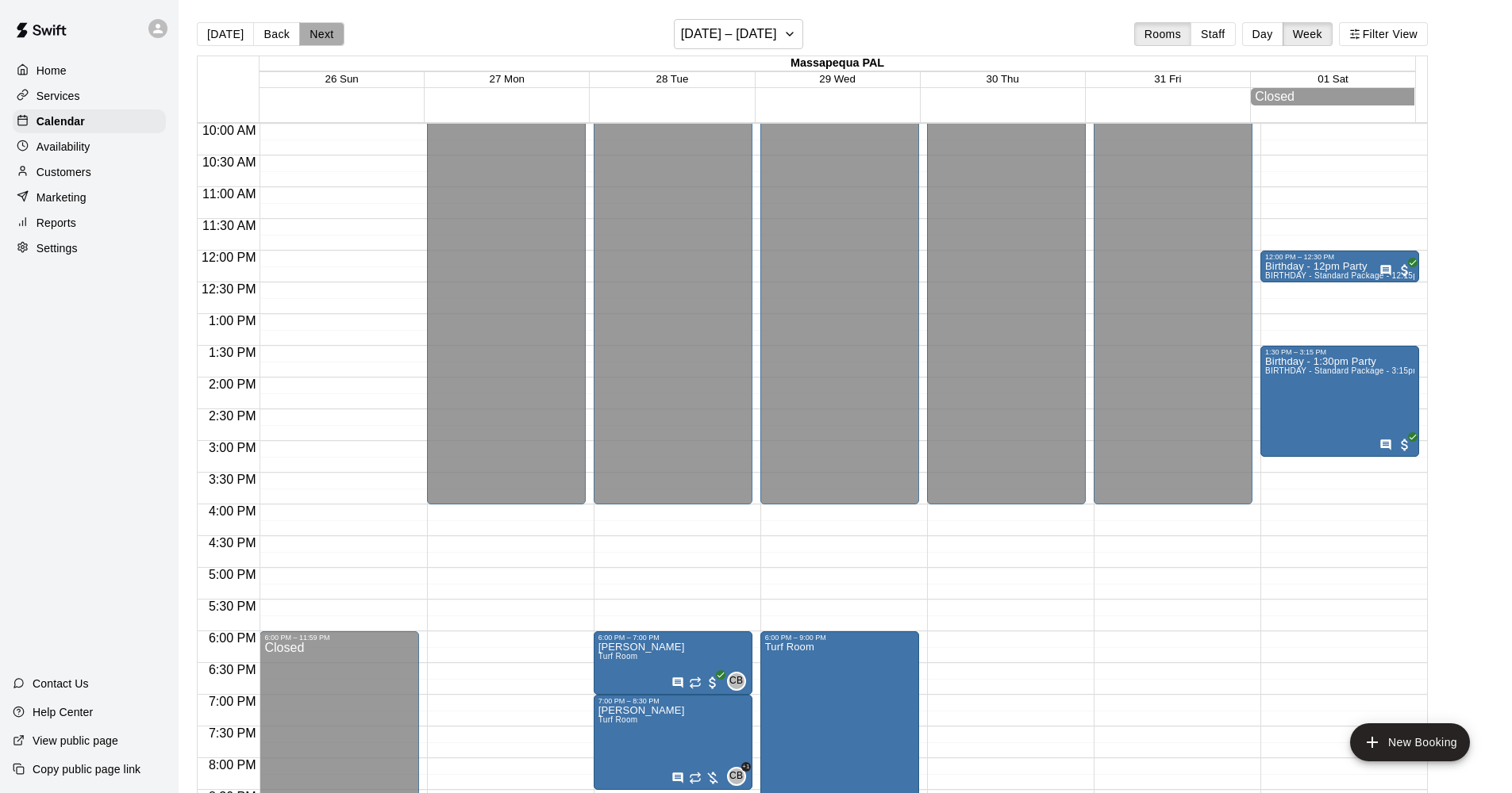
click at [325, 37] on button "Next" at bounding box center [322, 34] width 45 height 24
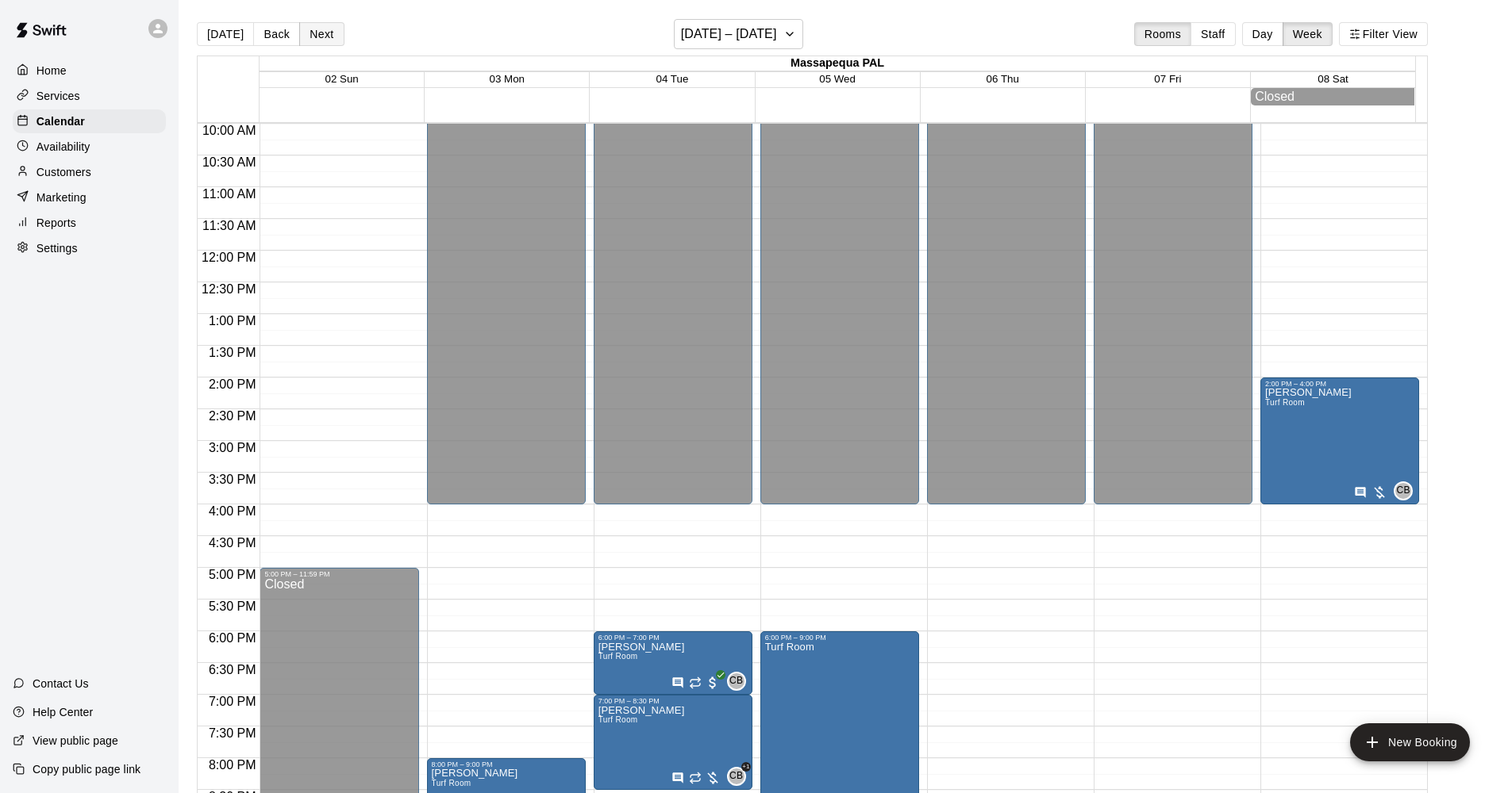
click at [325, 37] on button "Next" at bounding box center [322, 34] width 45 height 24
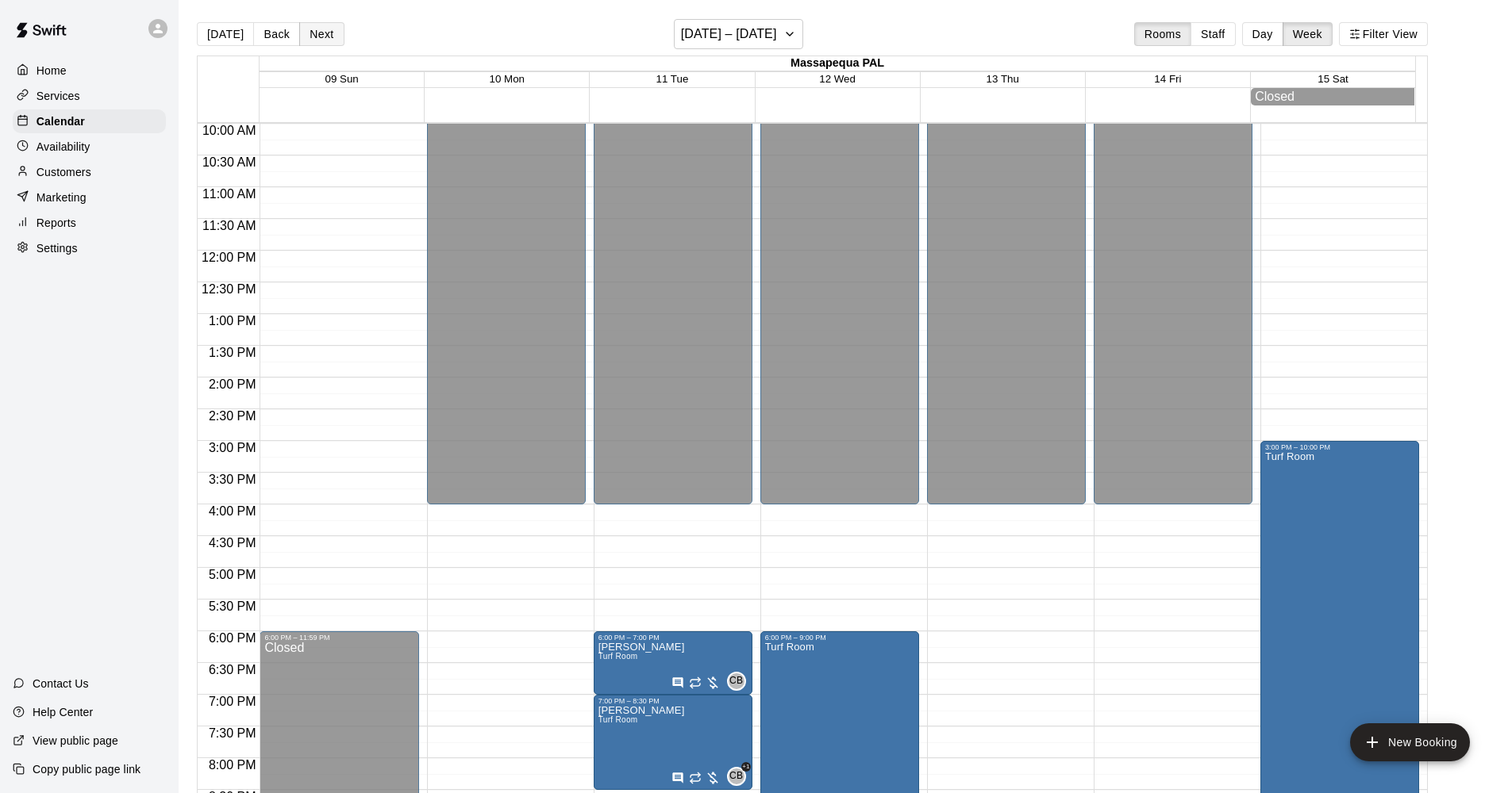
click at [325, 37] on button "Next" at bounding box center [322, 34] width 45 height 24
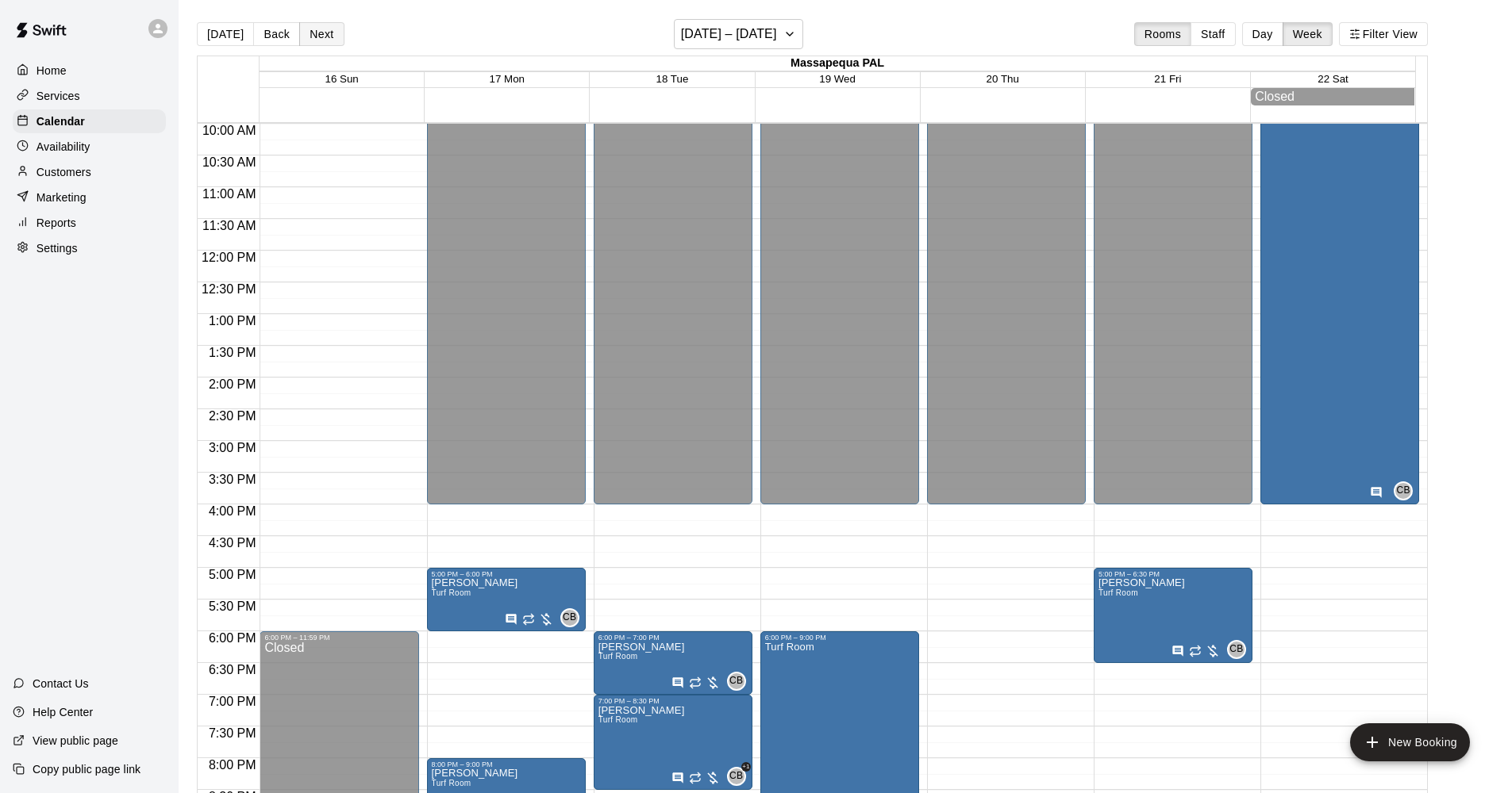
click at [325, 37] on button "Next" at bounding box center [322, 34] width 45 height 24
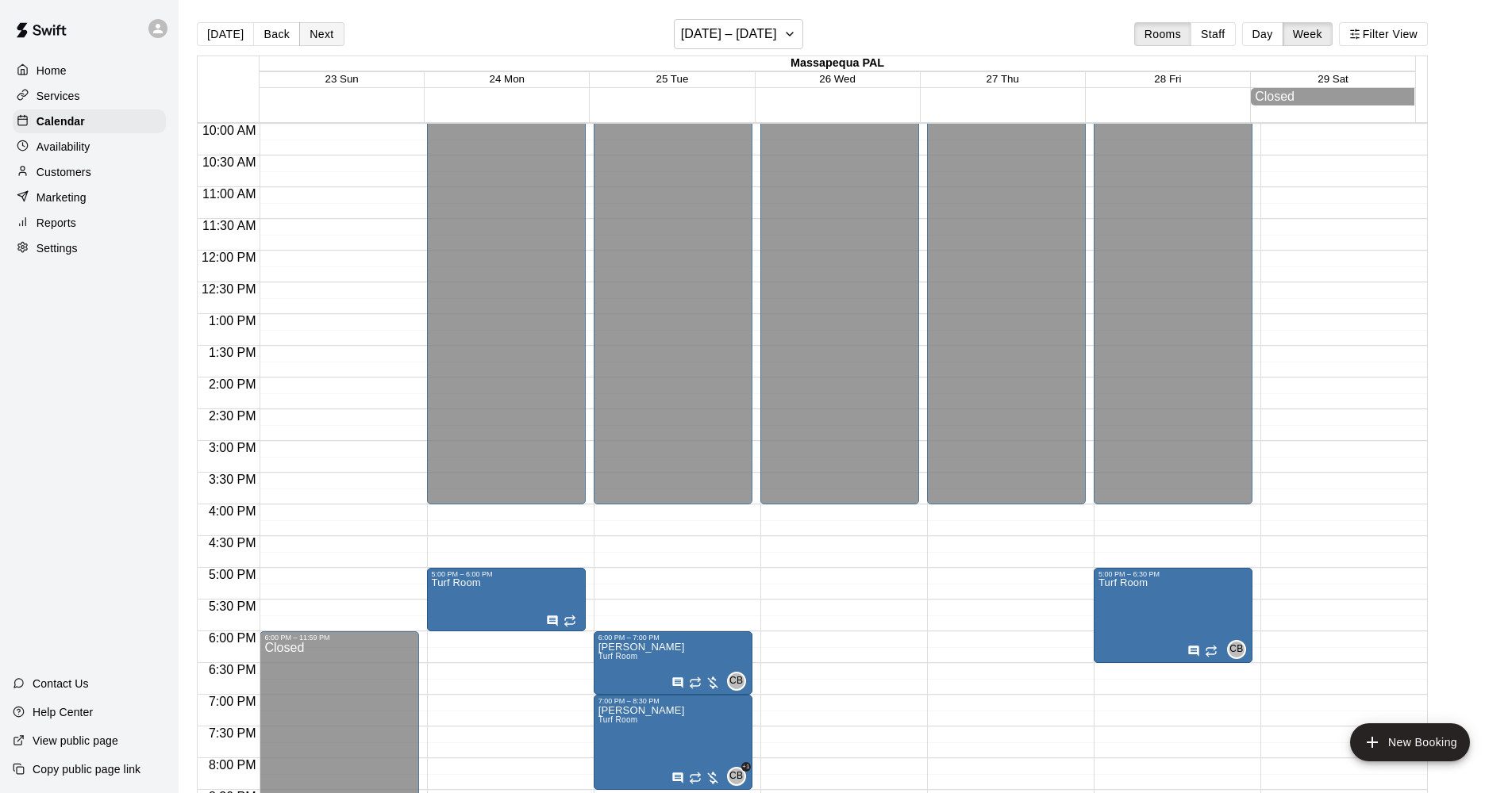
click at [325, 37] on button "Next" at bounding box center [322, 34] width 45 height 24
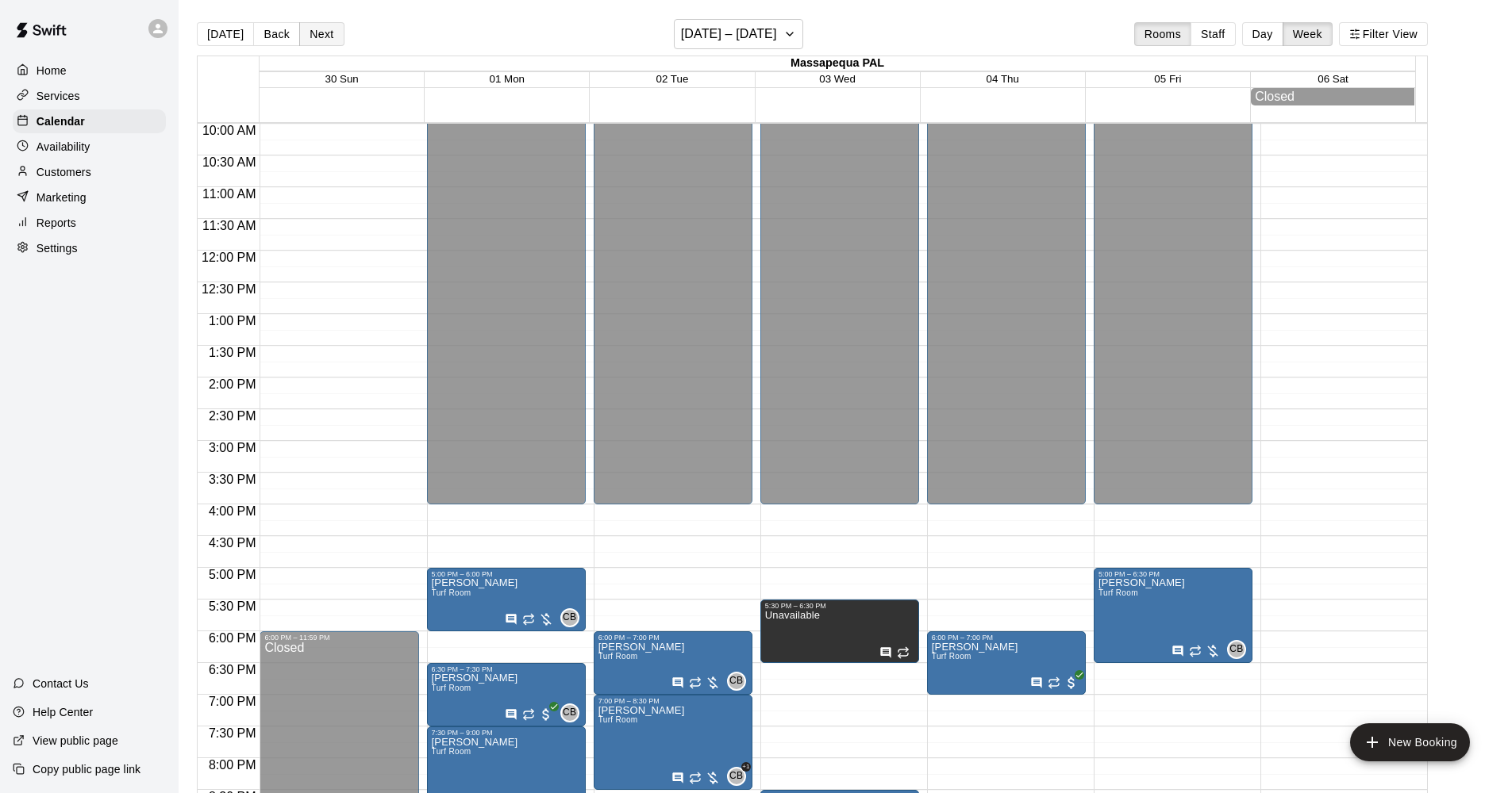
click at [325, 37] on button "Next" at bounding box center [322, 34] width 45 height 24
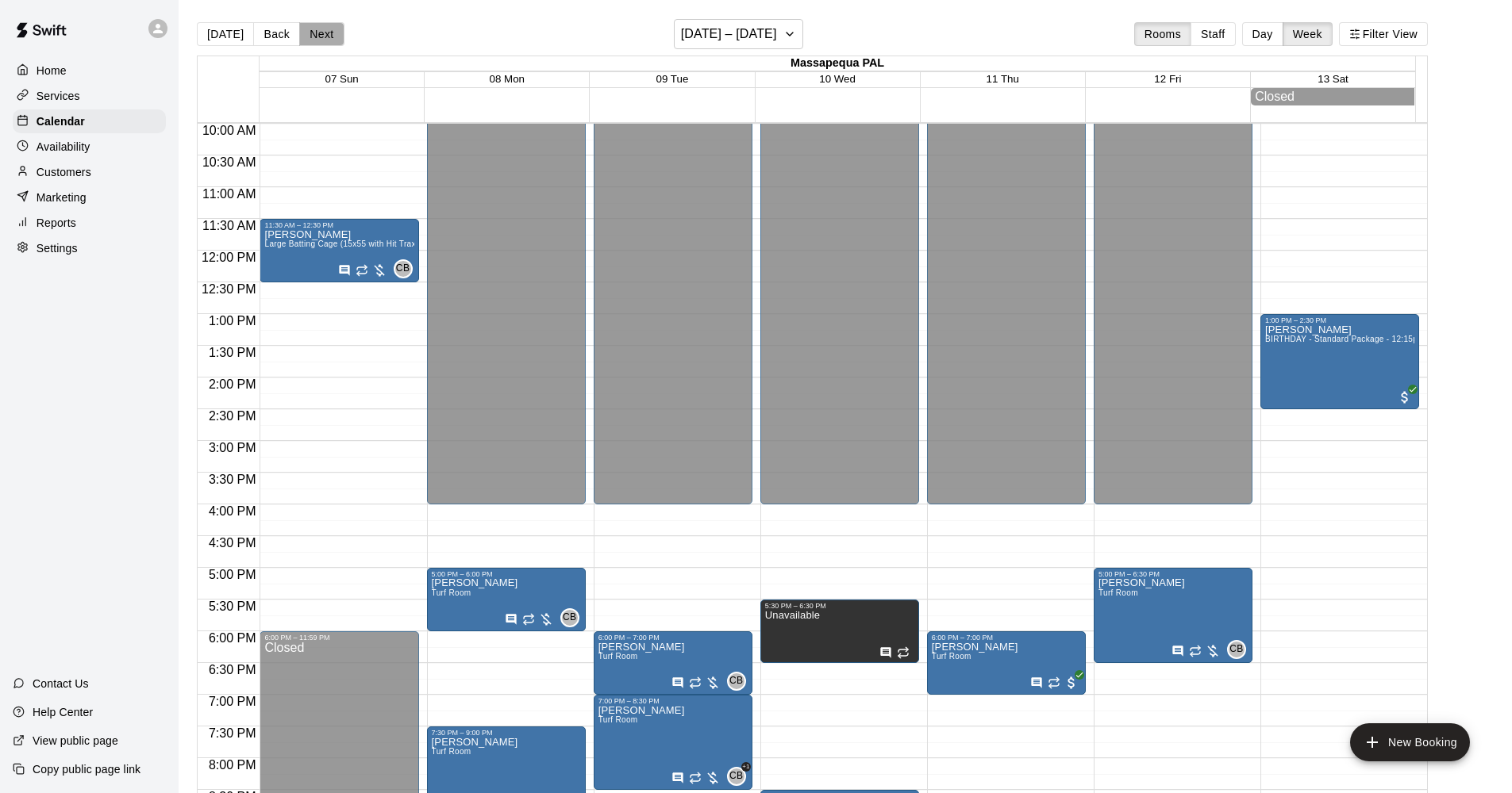
click at [325, 37] on button "Next" at bounding box center [322, 34] width 45 height 24
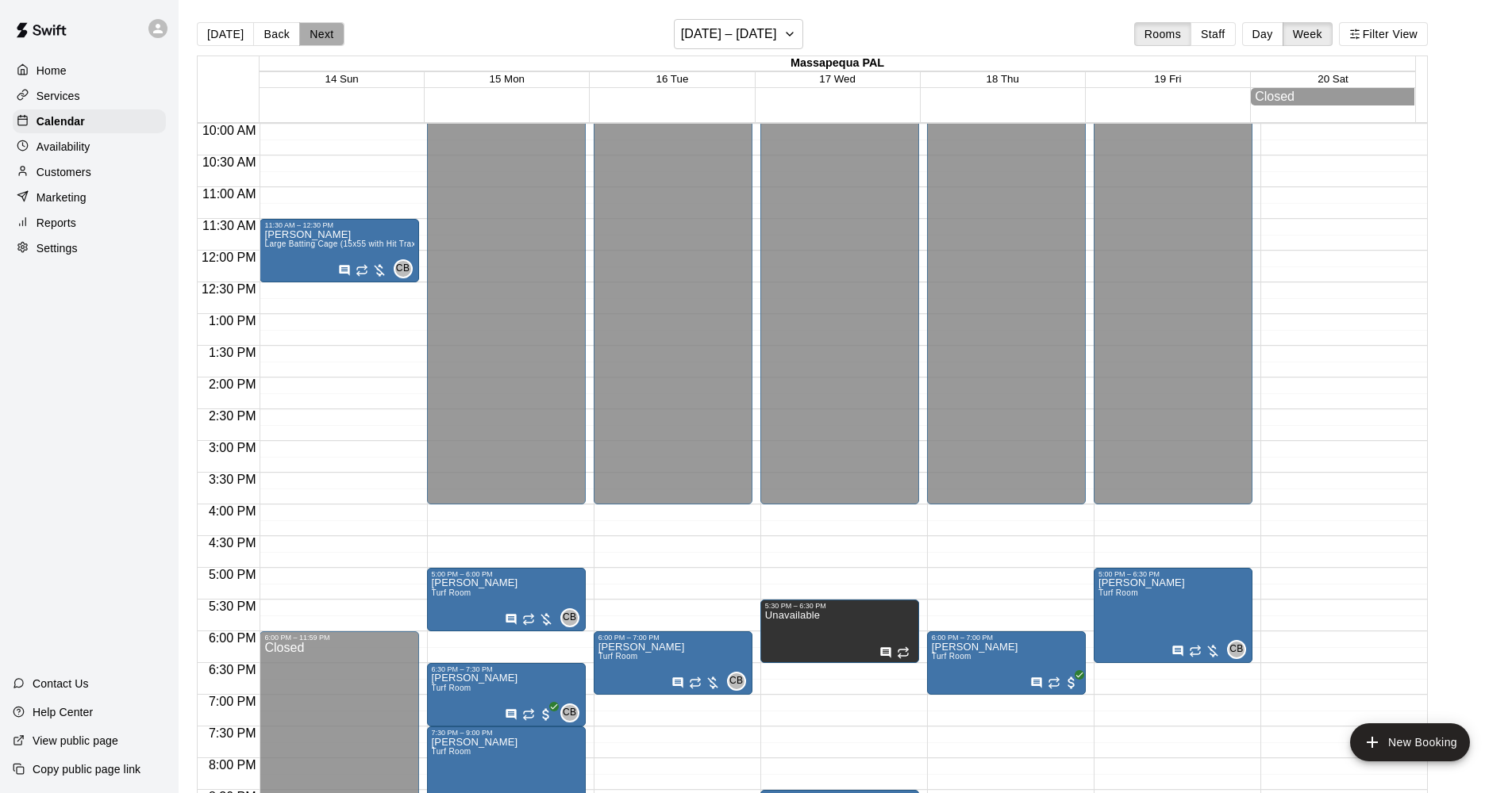
click at [325, 37] on button "Next" at bounding box center [322, 34] width 45 height 24
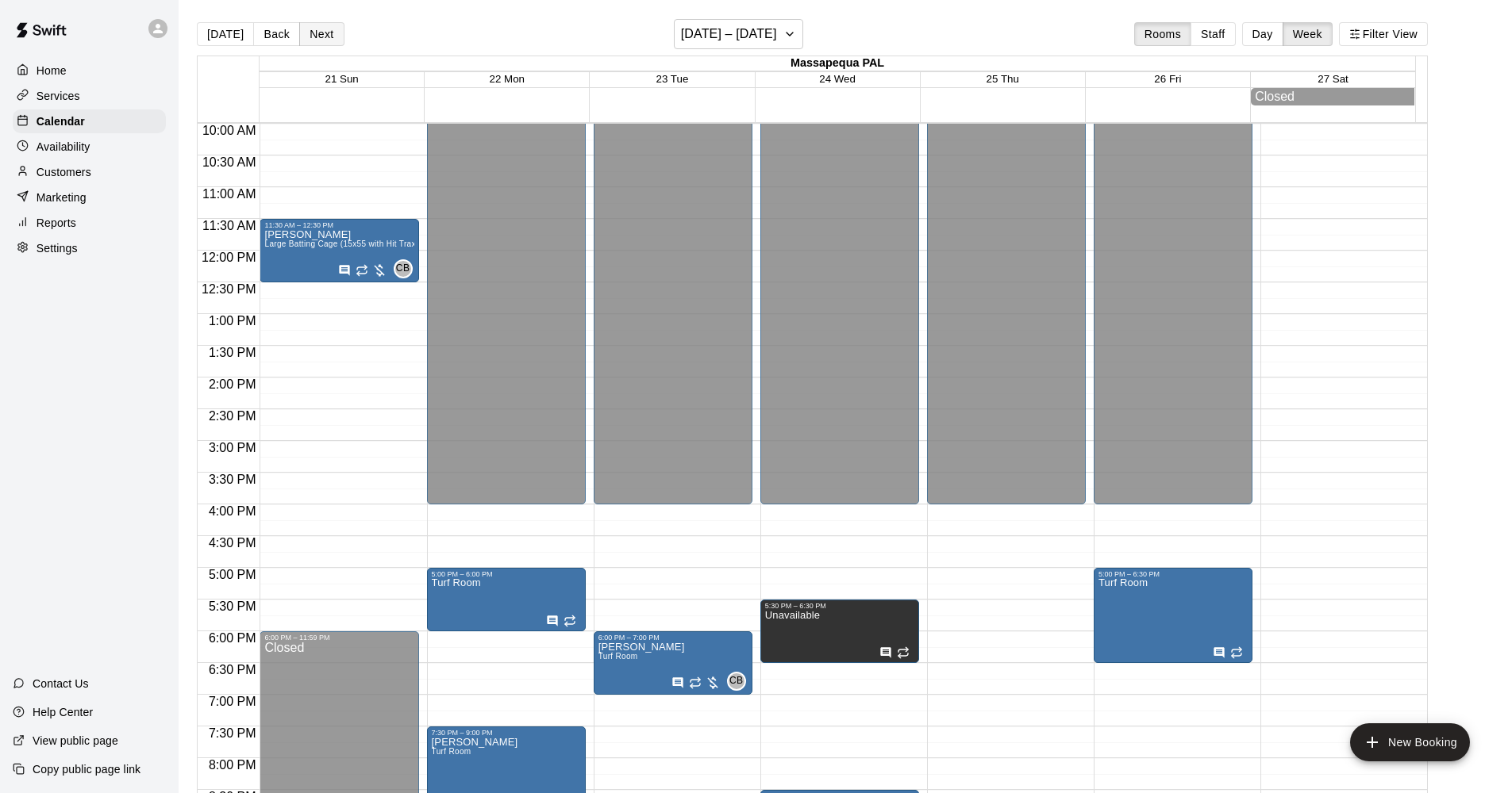
click at [299, 33] on button "Next" at bounding box center [322, 34] width 45 height 24
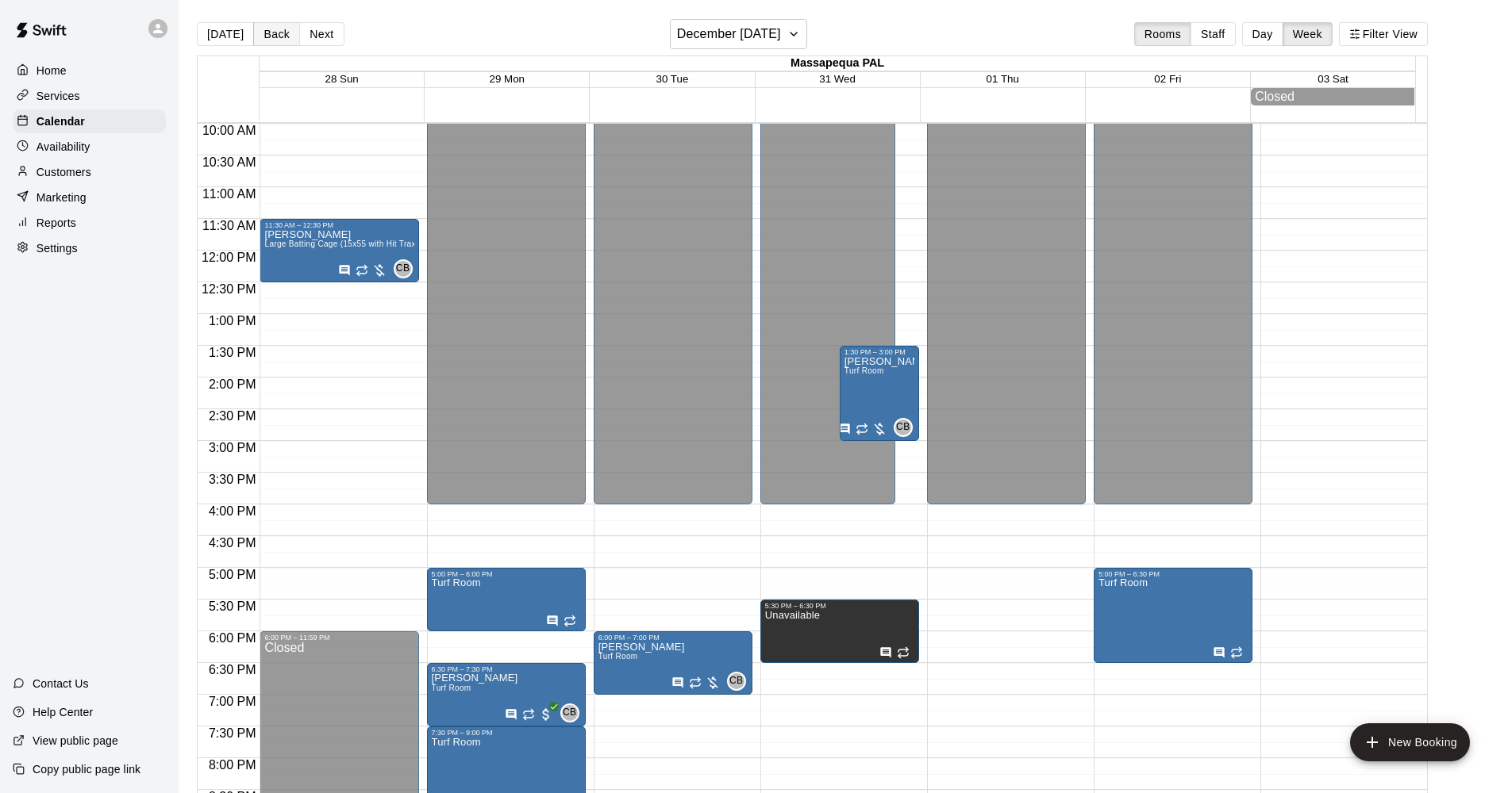
click at [281, 33] on button "Back" at bounding box center [276, 34] width 47 height 24
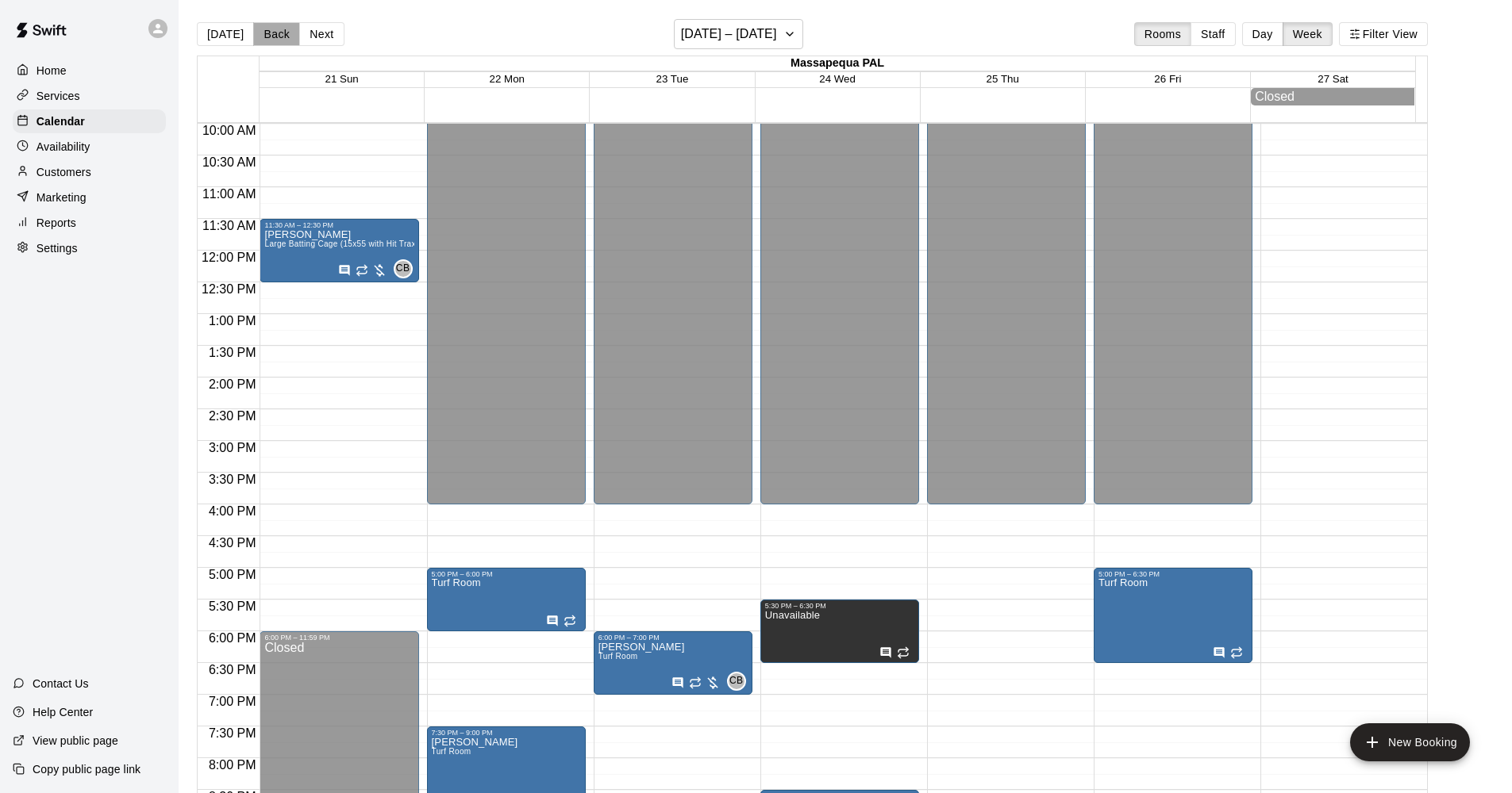
click at [281, 33] on button "Back" at bounding box center [276, 34] width 47 height 24
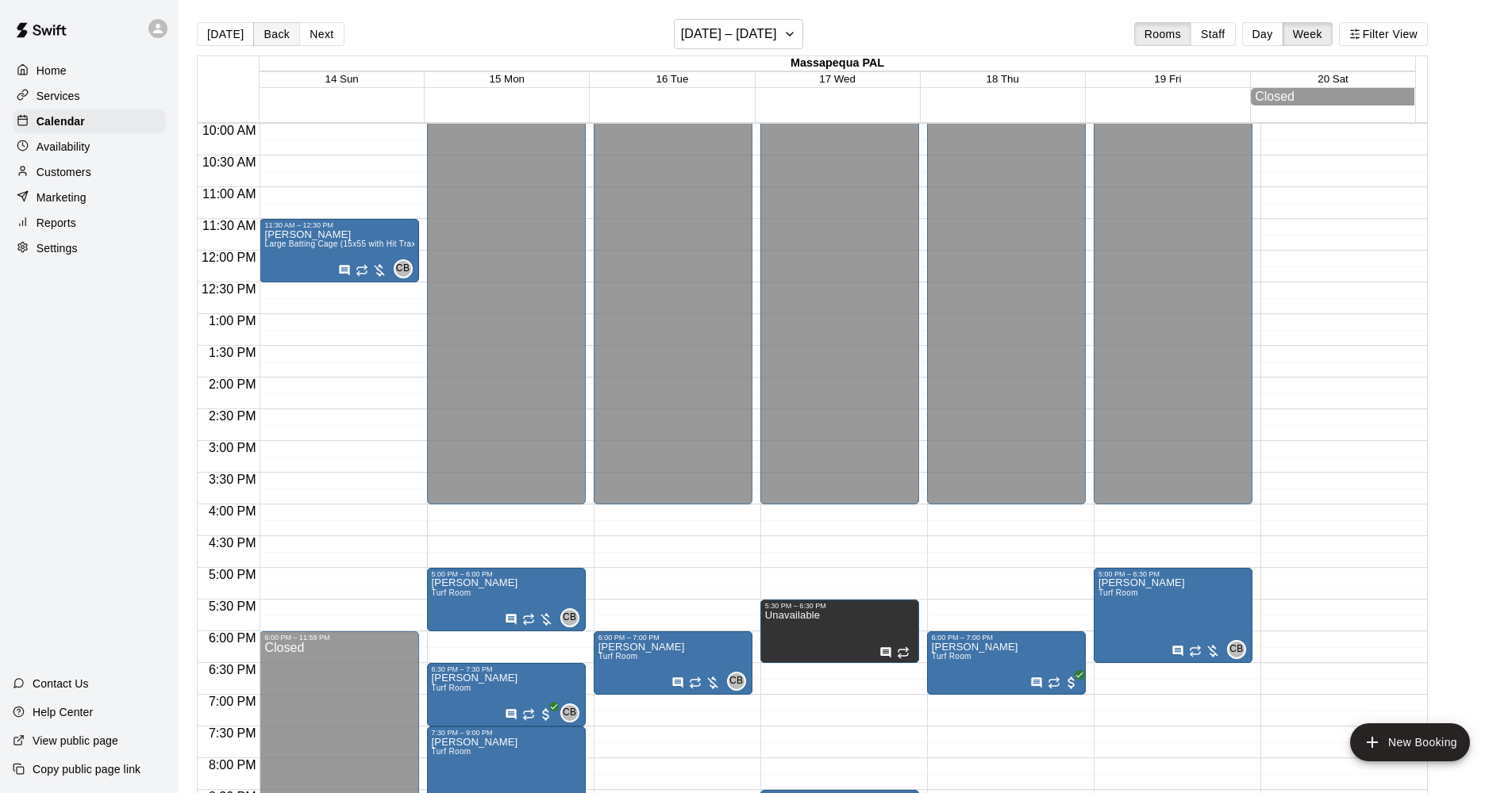
click at [281, 33] on button "Back" at bounding box center [276, 34] width 47 height 24
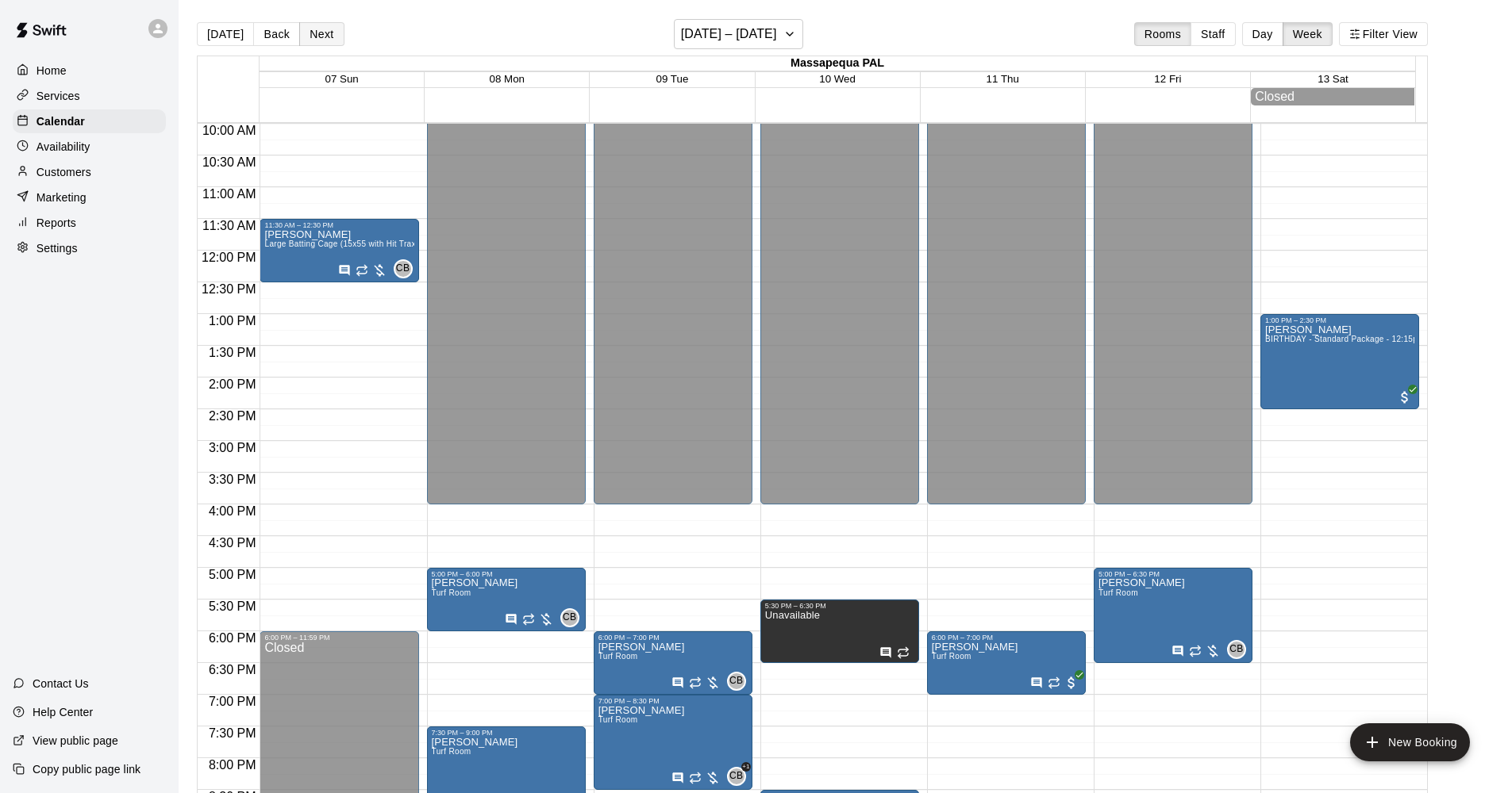
click at [311, 34] on button "Next" at bounding box center [322, 34] width 45 height 24
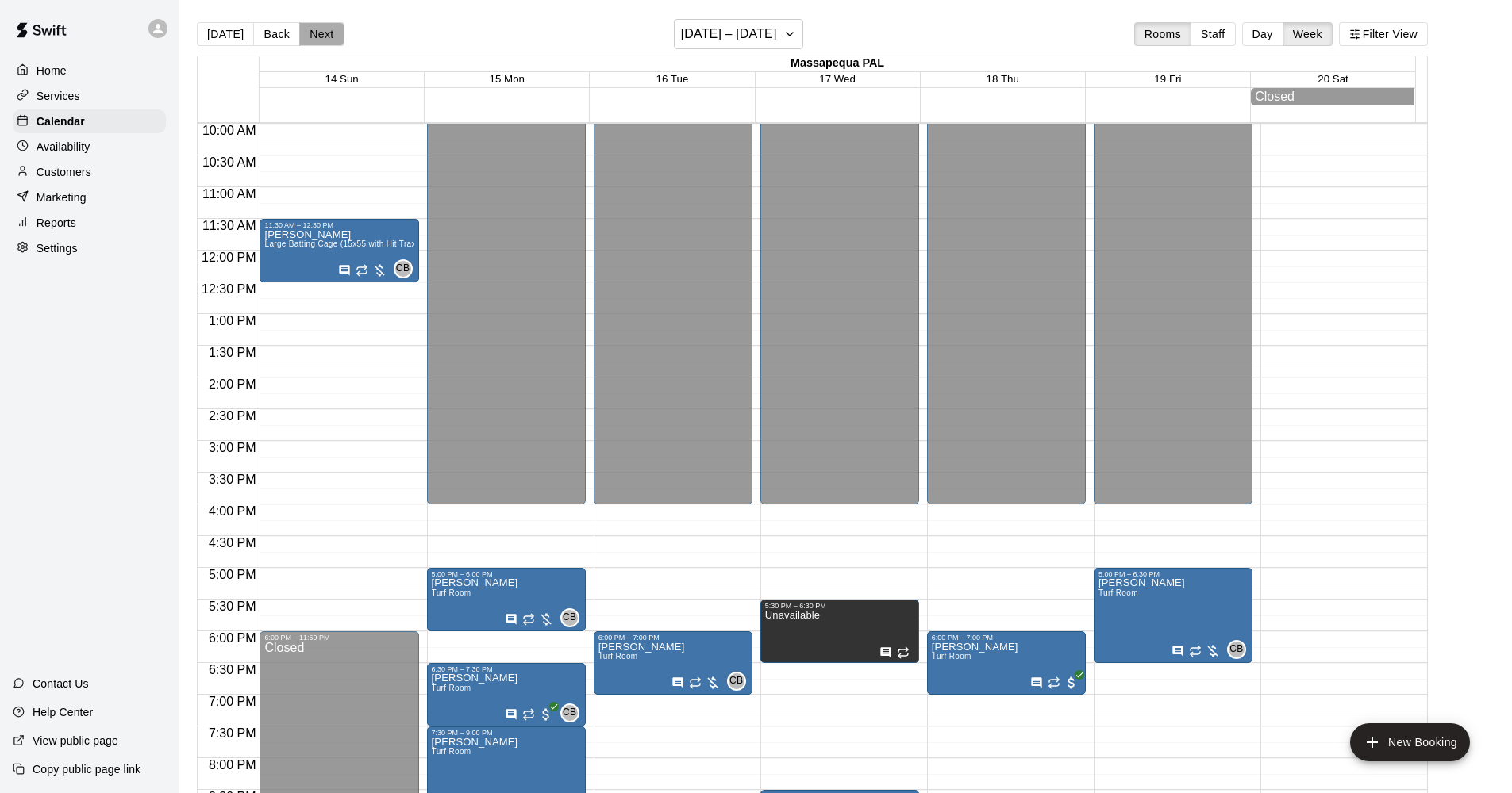
click at [311, 34] on button "Next" at bounding box center [322, 34] width 45 height 24
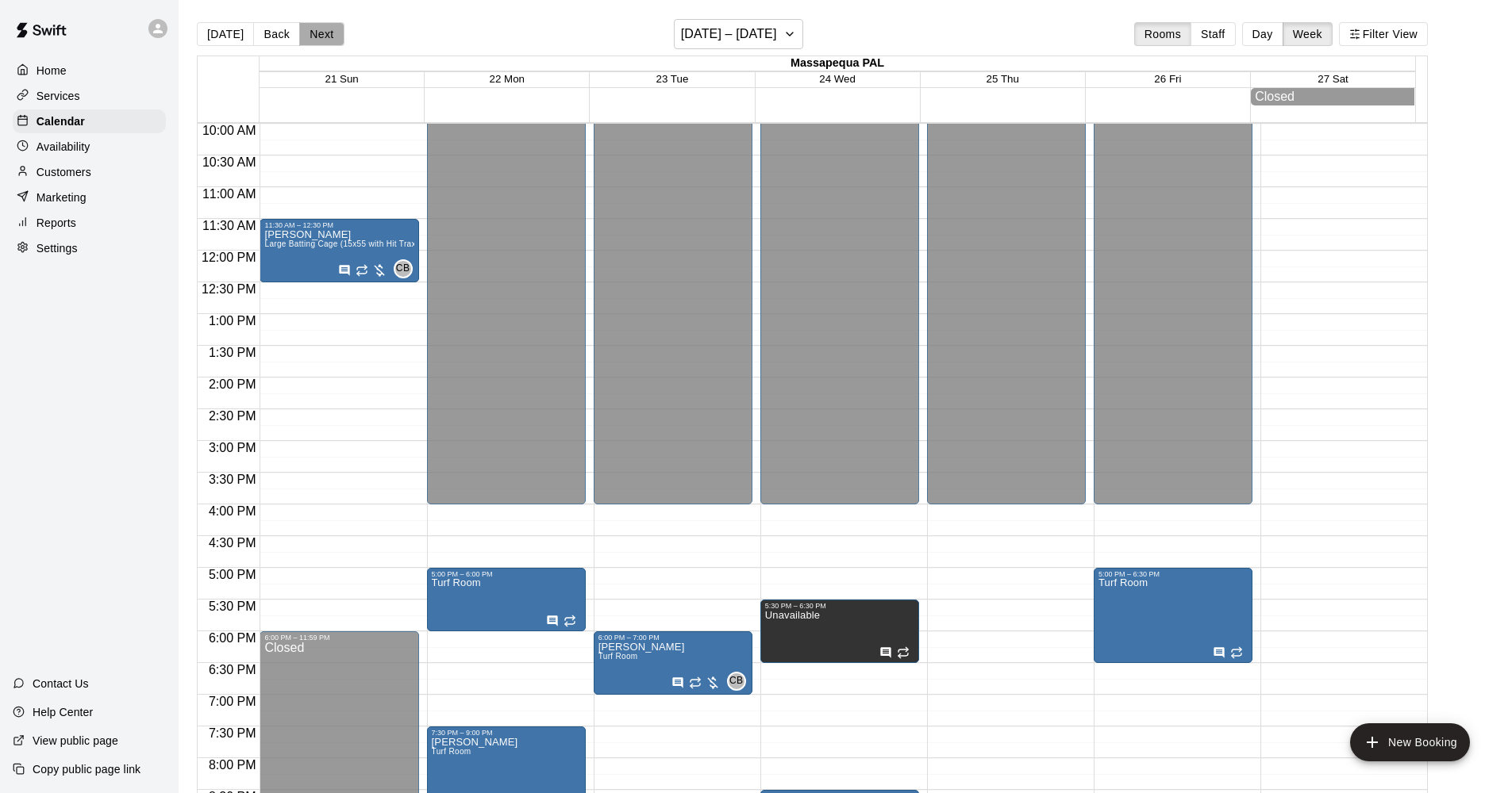
click at [311, 34] on button "Next" at bounding box center [322, 34] width 45 height 24
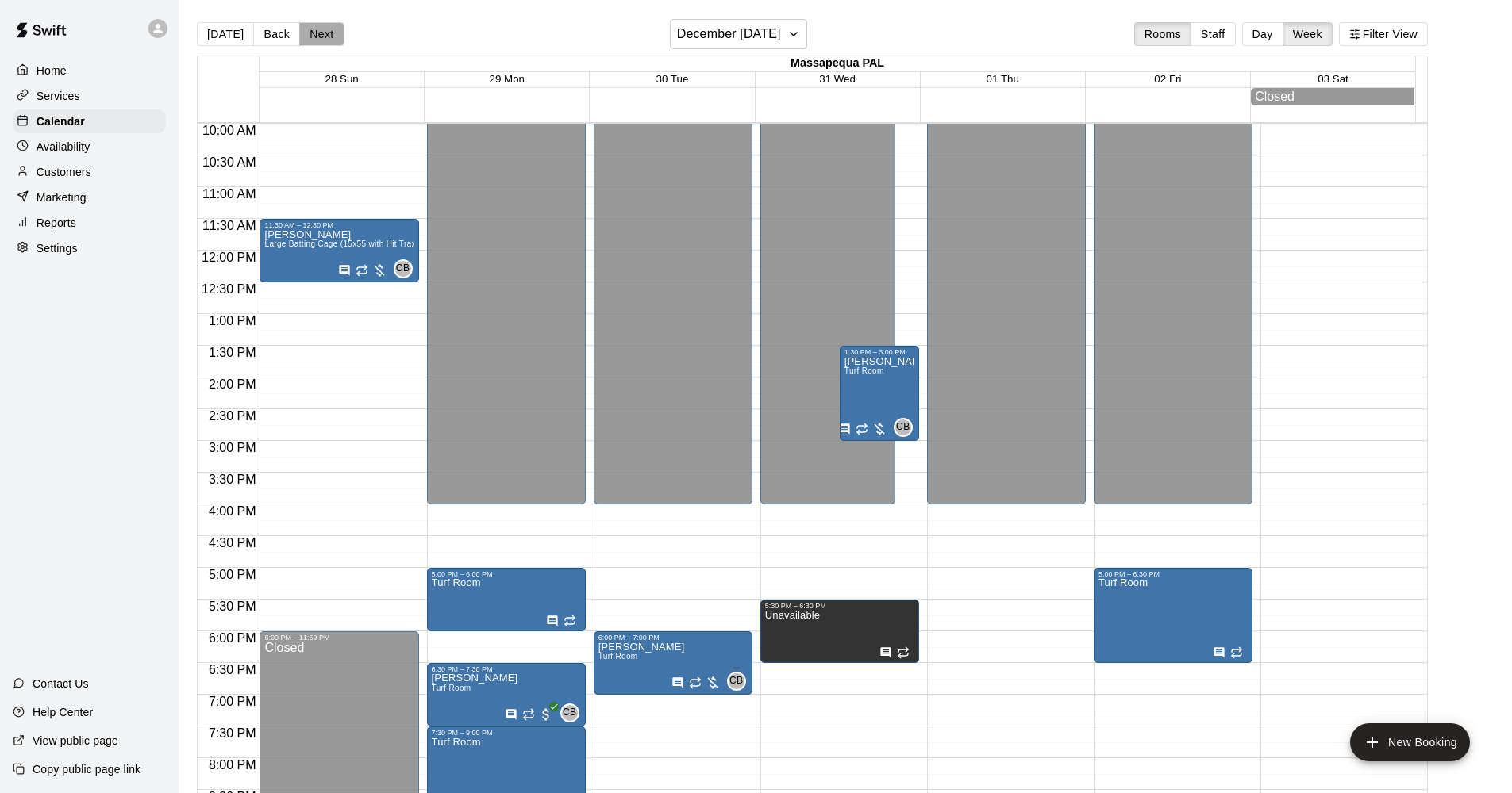
click at [311, 34] on button "Next" at bounding box center [322, 34] width 45 height 24
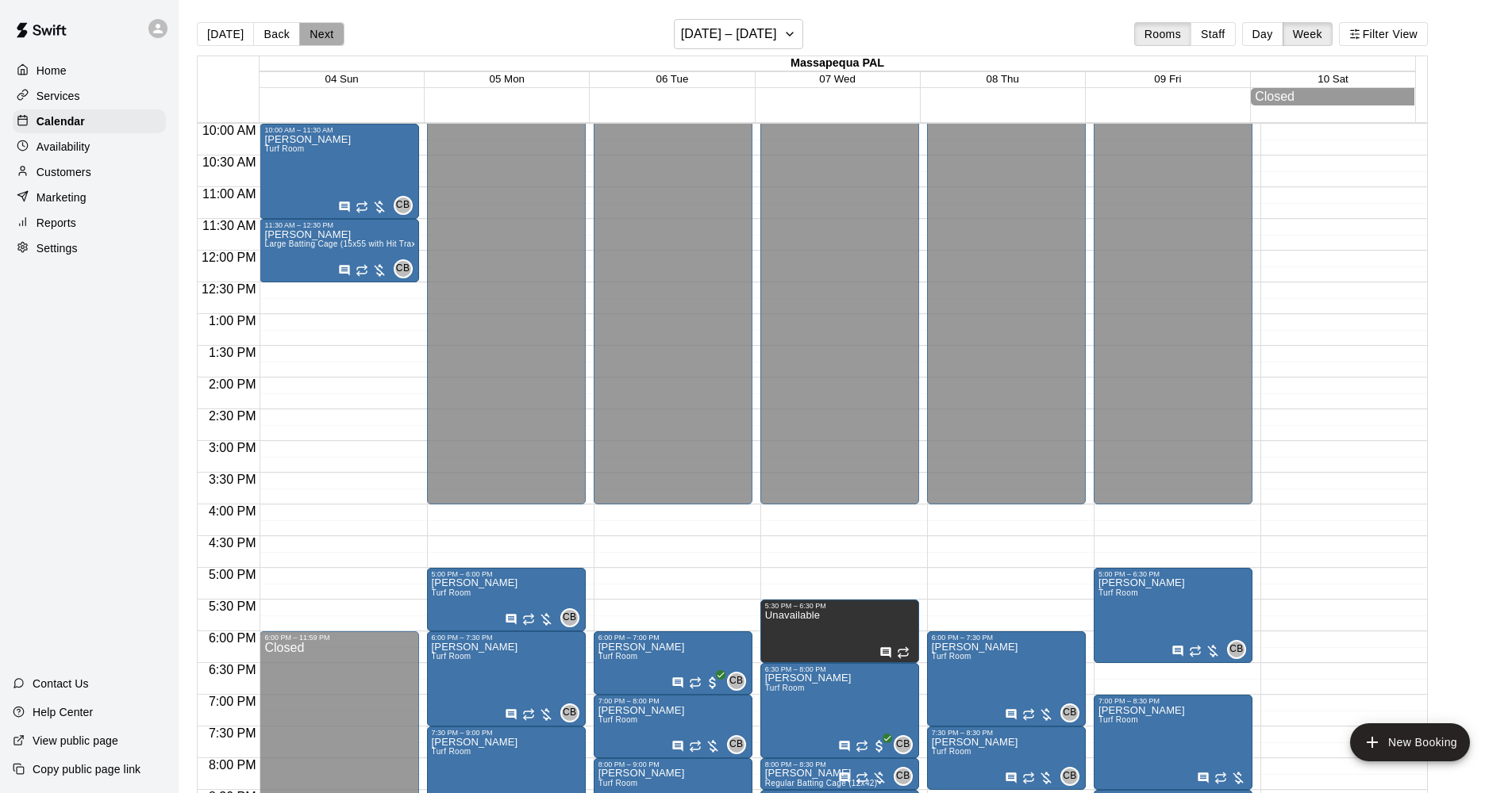
click at [311, 34] on button "Next" at bounding box center [322, 34] width 45 height 24
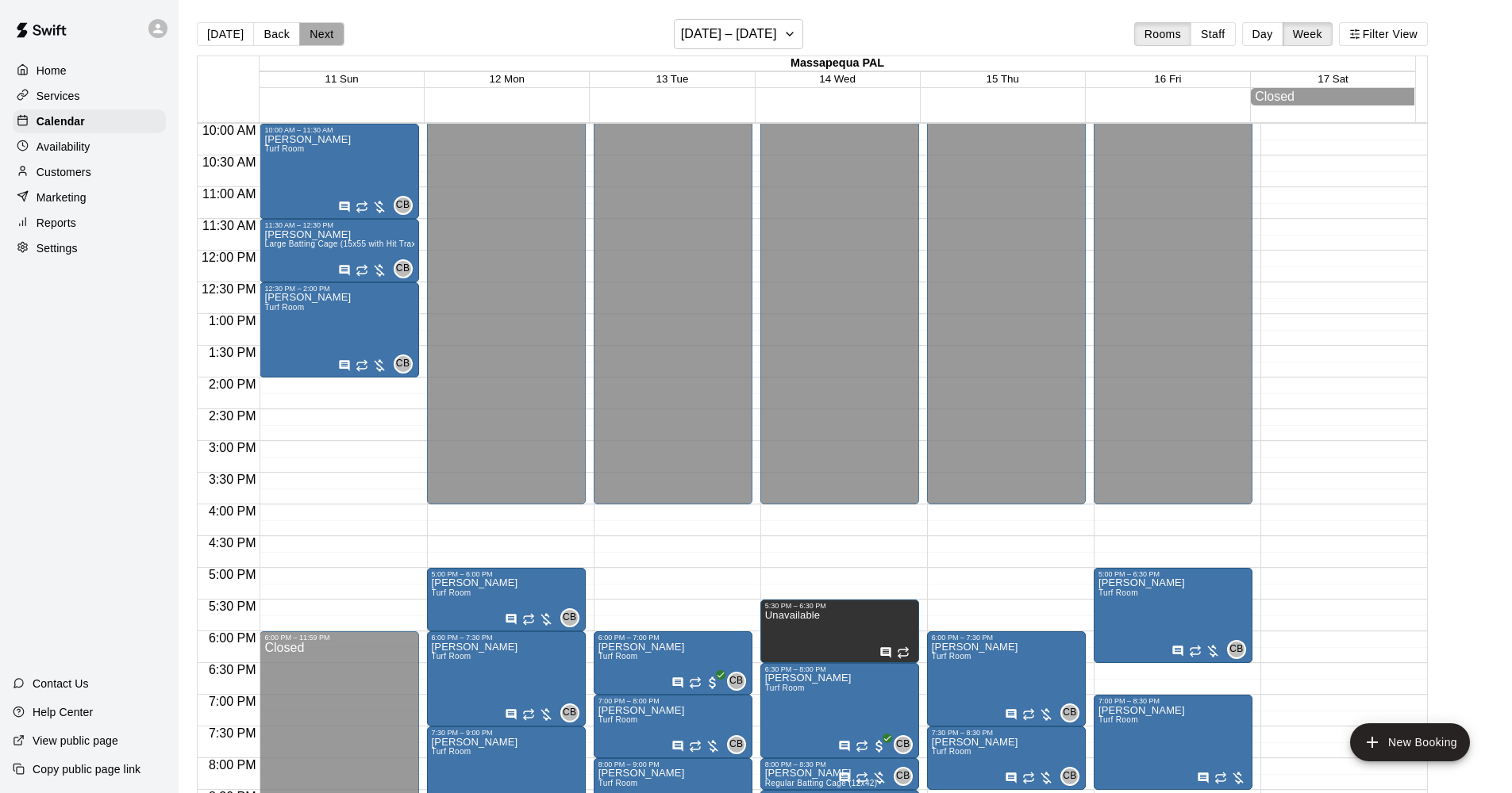
click at [311, 34] on button "Next" at bounding box center [322, 34] width 45 height 24
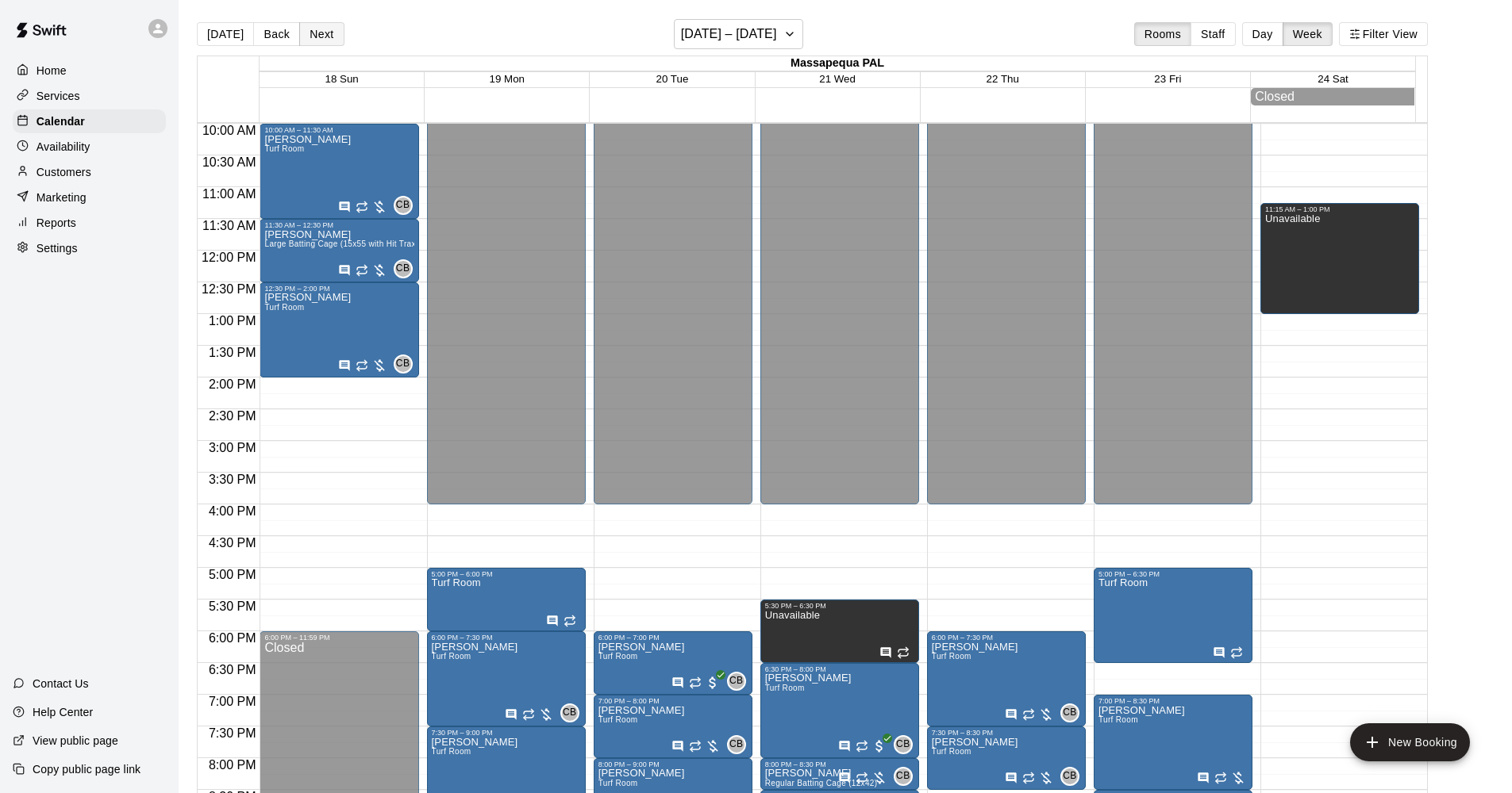
click at [311, 34] on button "Next" at bounding box center [322, 34] width 45 height 24
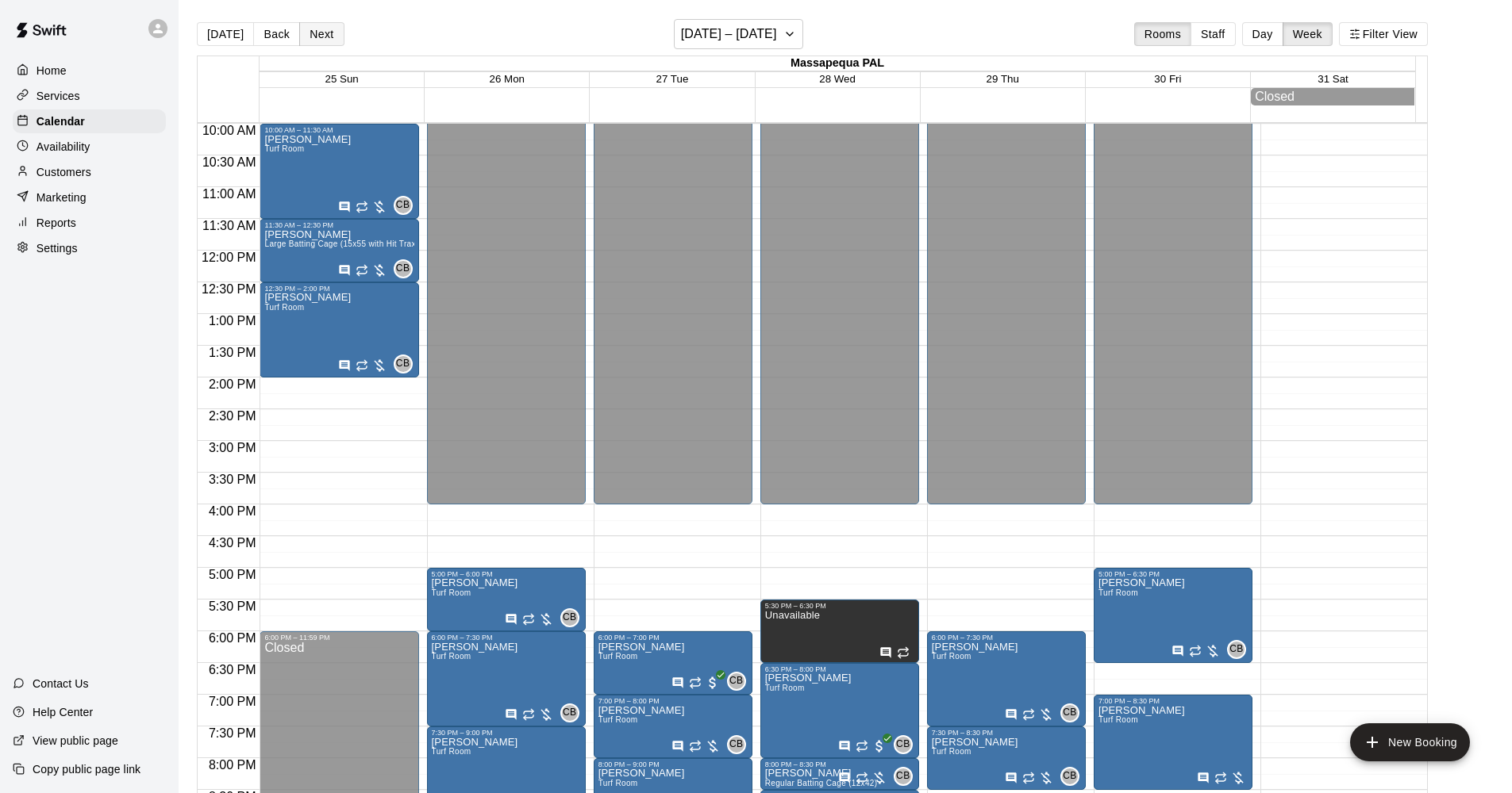
click at [311, 34] on button "Next" at bounding box center [322, 34] width 45 height 24
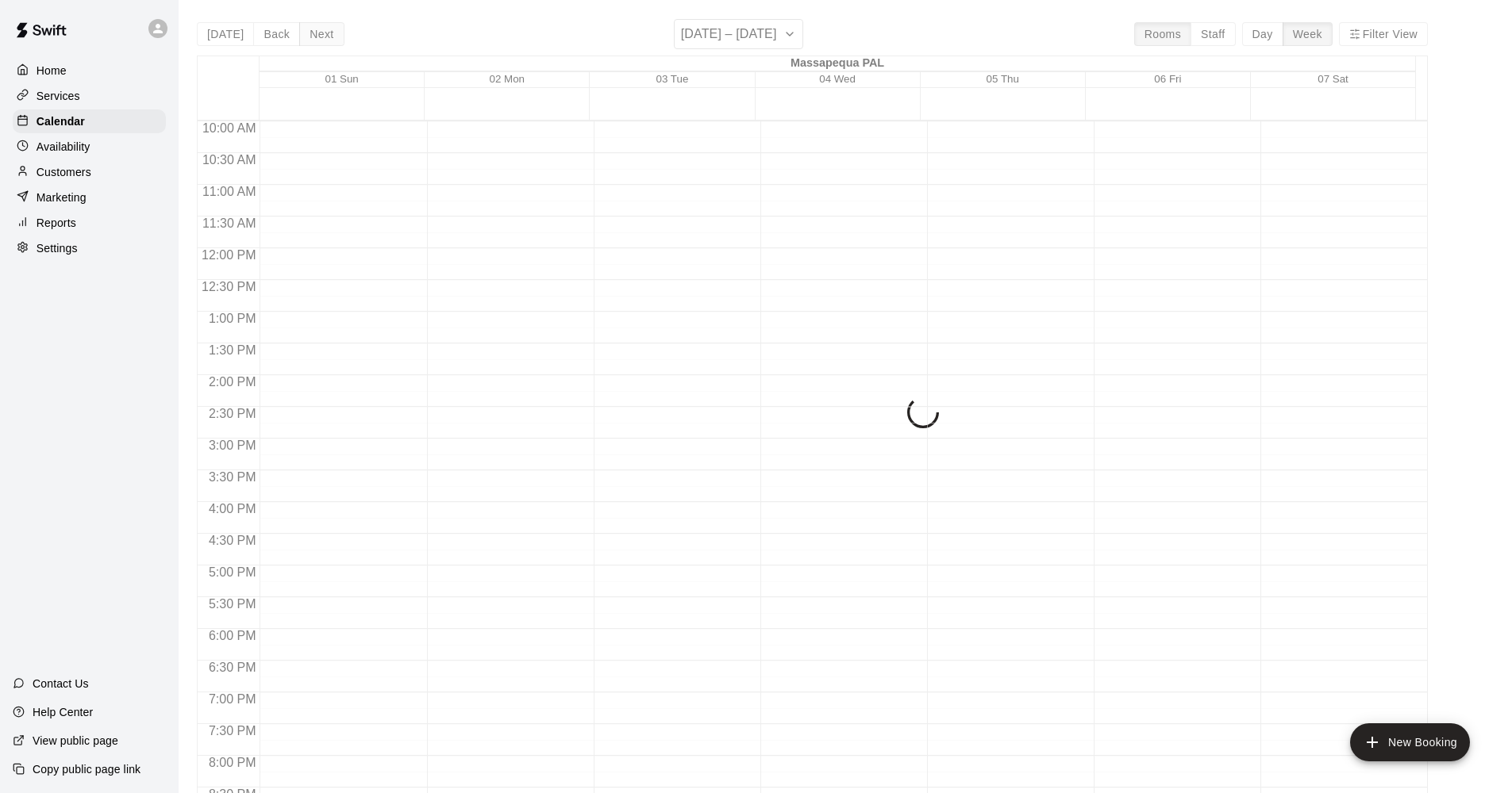
click at [311, 34] on div "Today Back Next February 01 – 07 Rooms Staff Day Week Filter View Massapequa PA…" at bounding box center [812, 415] width 1231 height 793
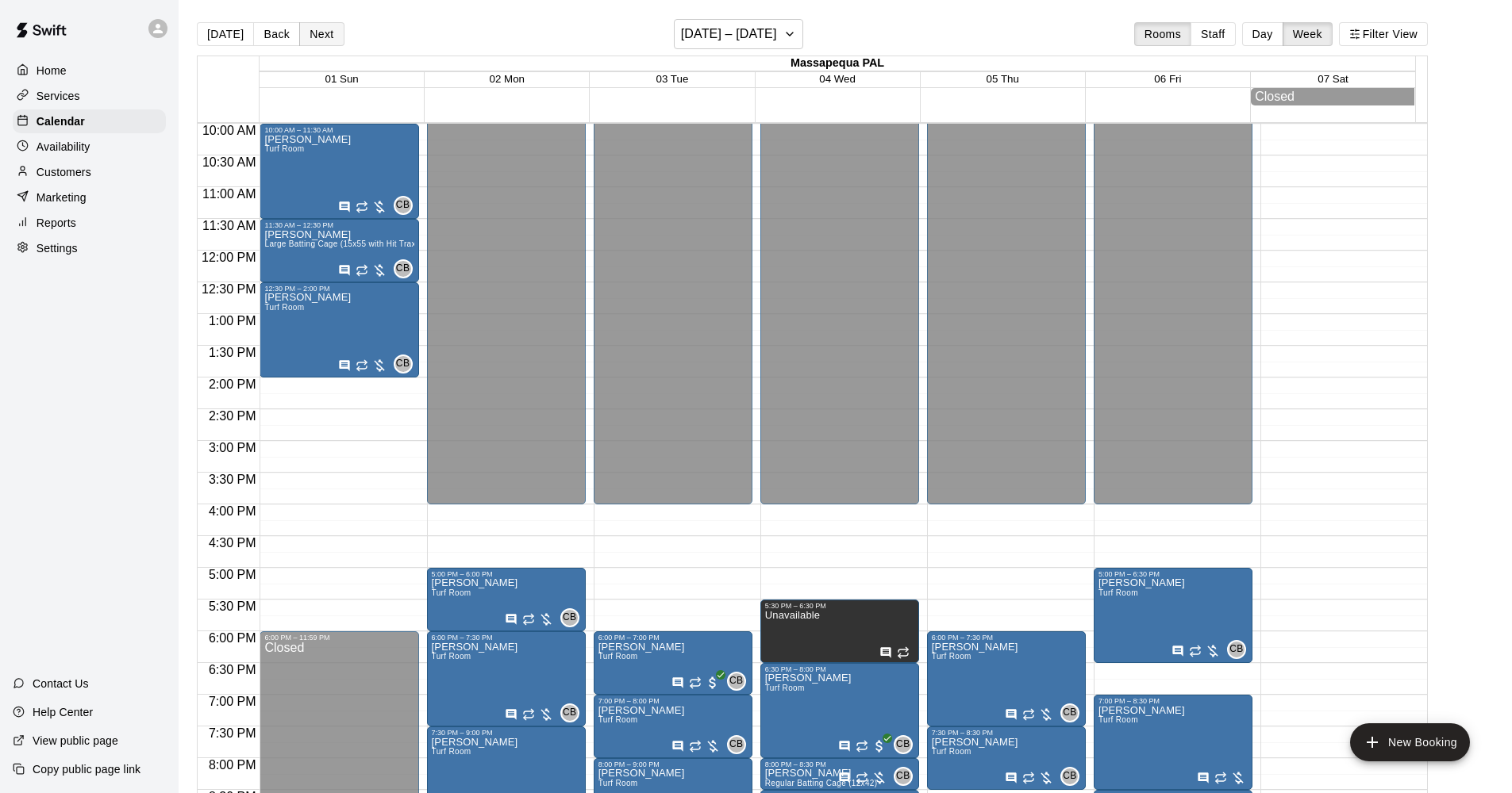
click at [311, 34] on button "Next" at bounding box center [322, 34] width 45 height 24
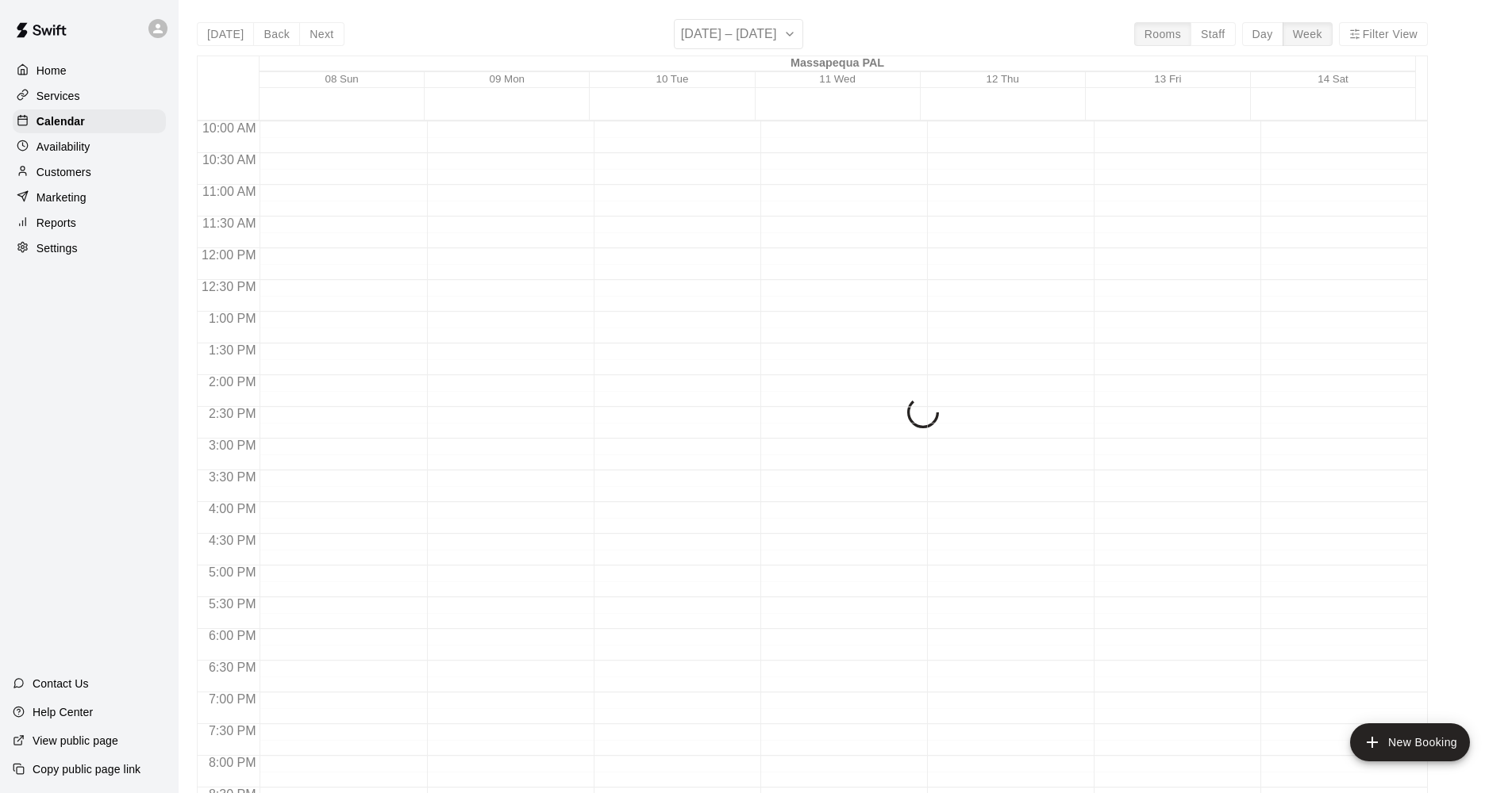
click at [312, 34] on div "Today Back Next February 08 – 14 Rooms Staff Day Week Filter View Massapequa PA…" at bounding box center [812, 415] width 1231 height 793
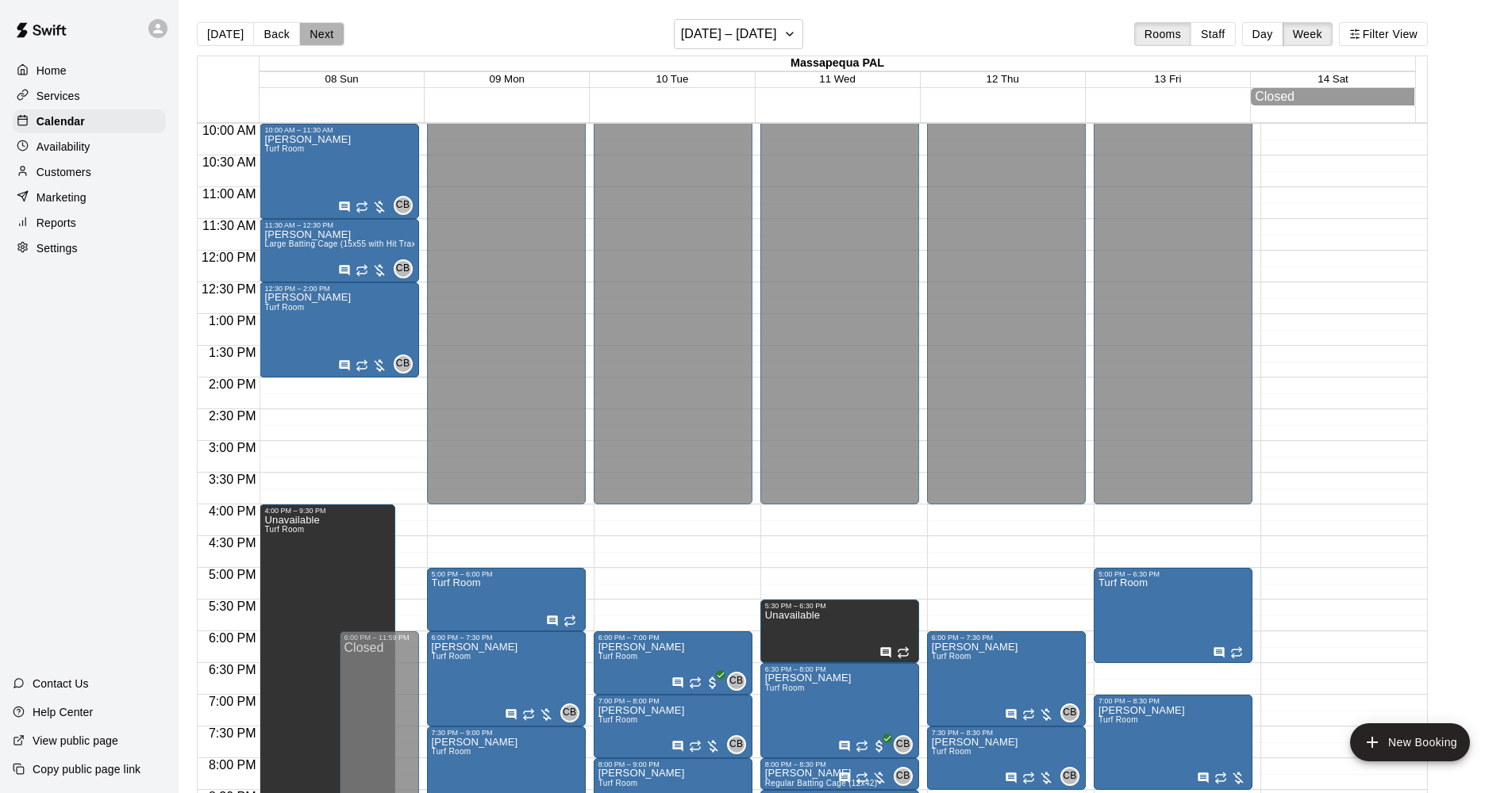
click at [312, 34] on button "Next" at bounding box center [322, 34] width 45 height 24
